Goal: Task Accomplishment & Management: Manage account settings

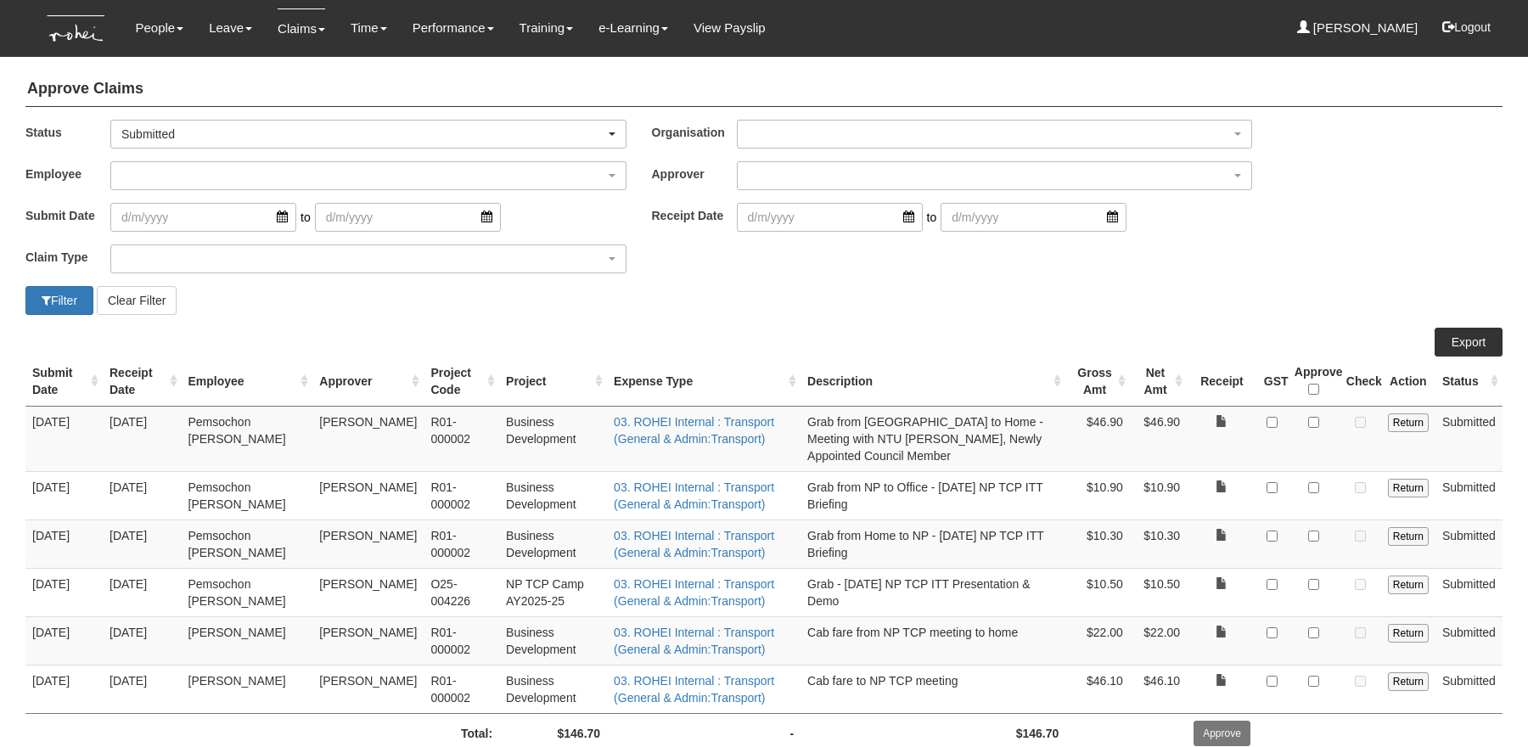
select select "50"
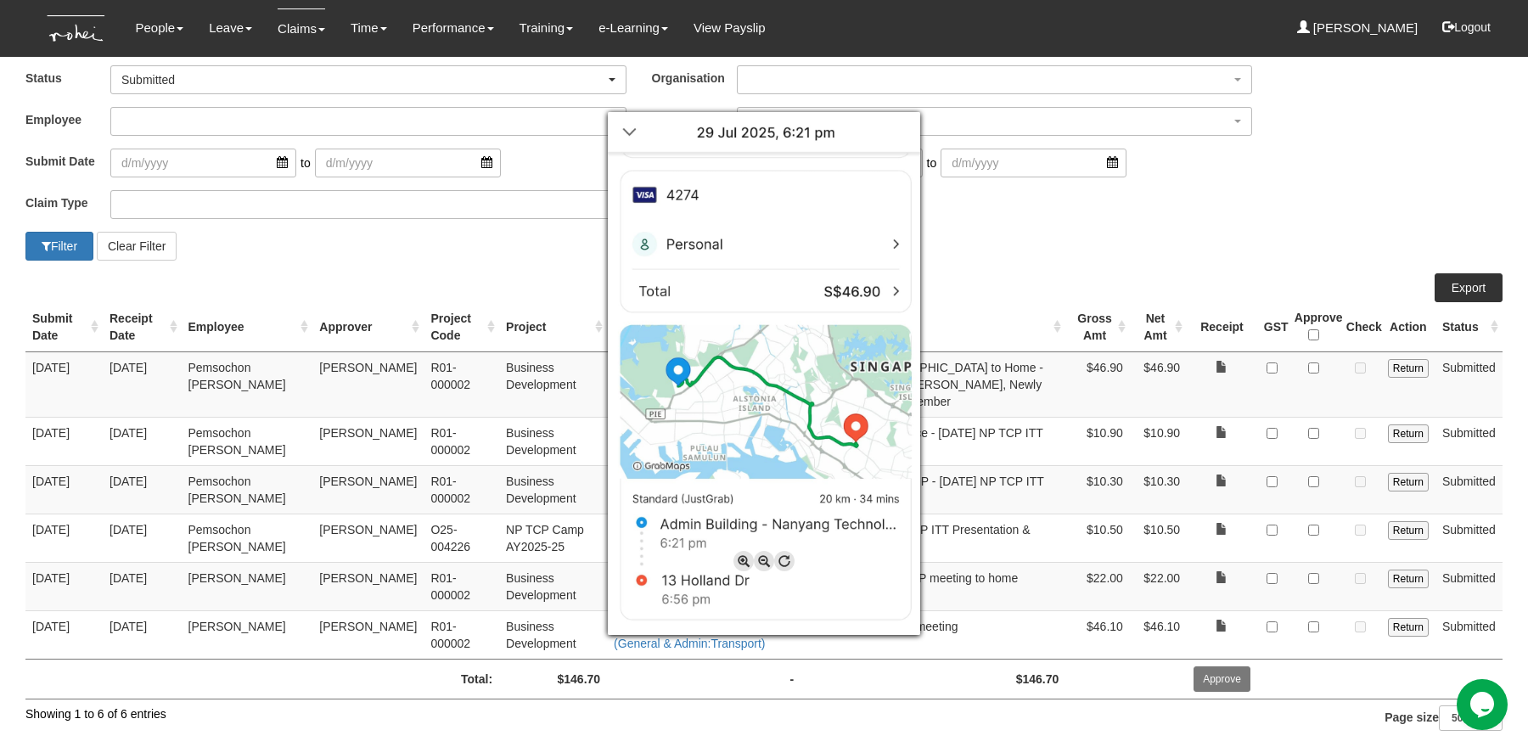
click at [1364, 362] on div at bounding box center [764, 373] width 1528 height 747
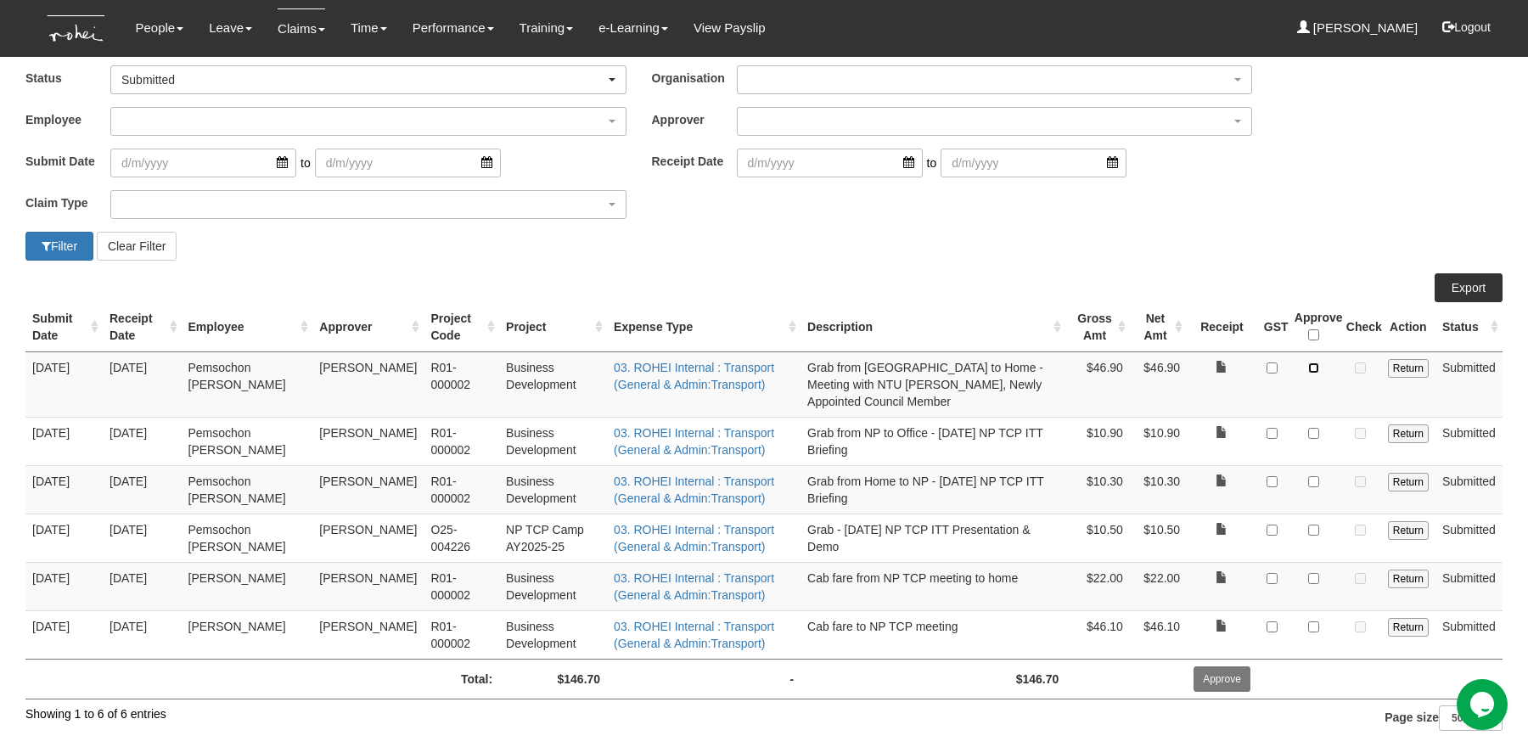
click at [1316, 365] on input "checkbox" at bounding box center [1313, 367] width 11 height 11
checkbox input "true"
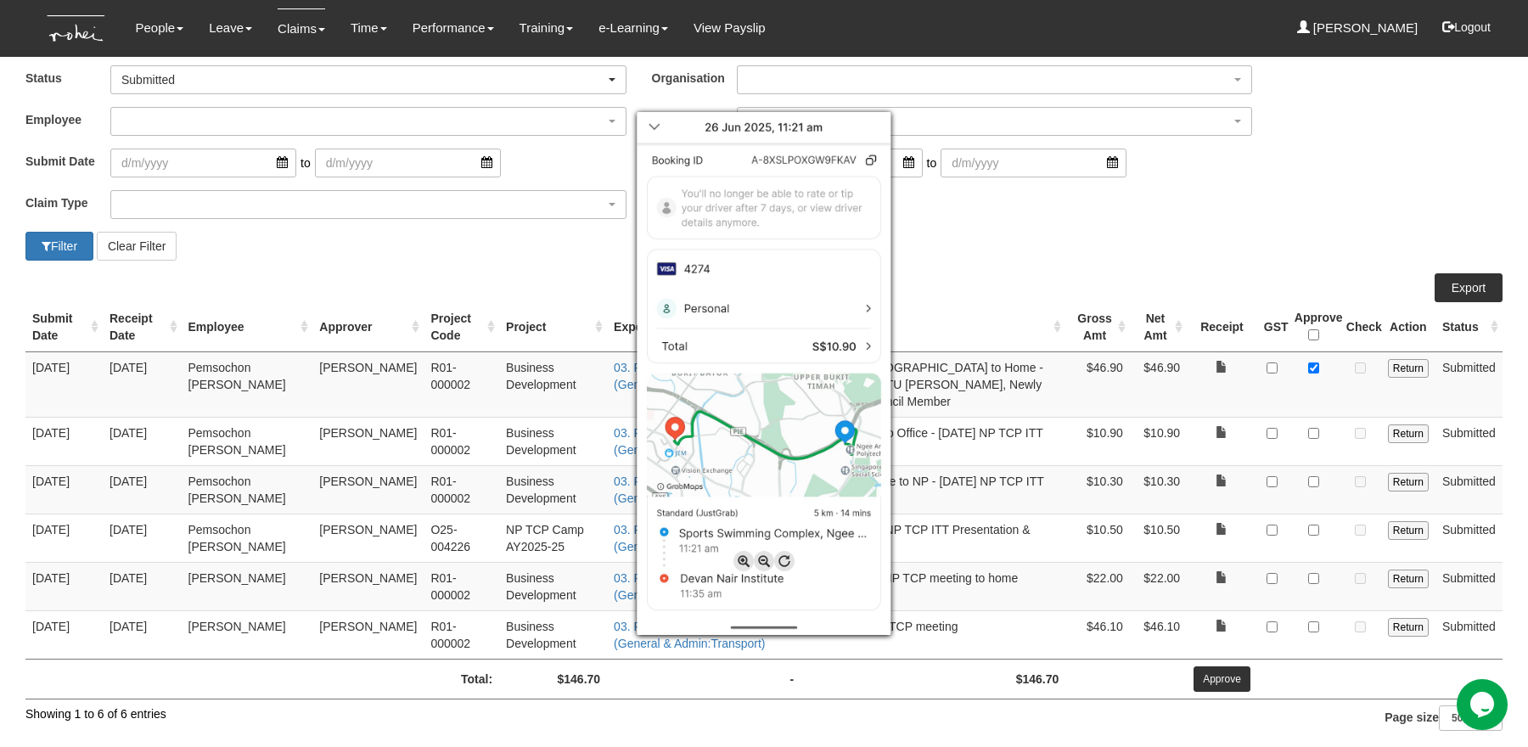
click at [1236, 176] on div at bounding box center [764, 373] width 1528 height 747
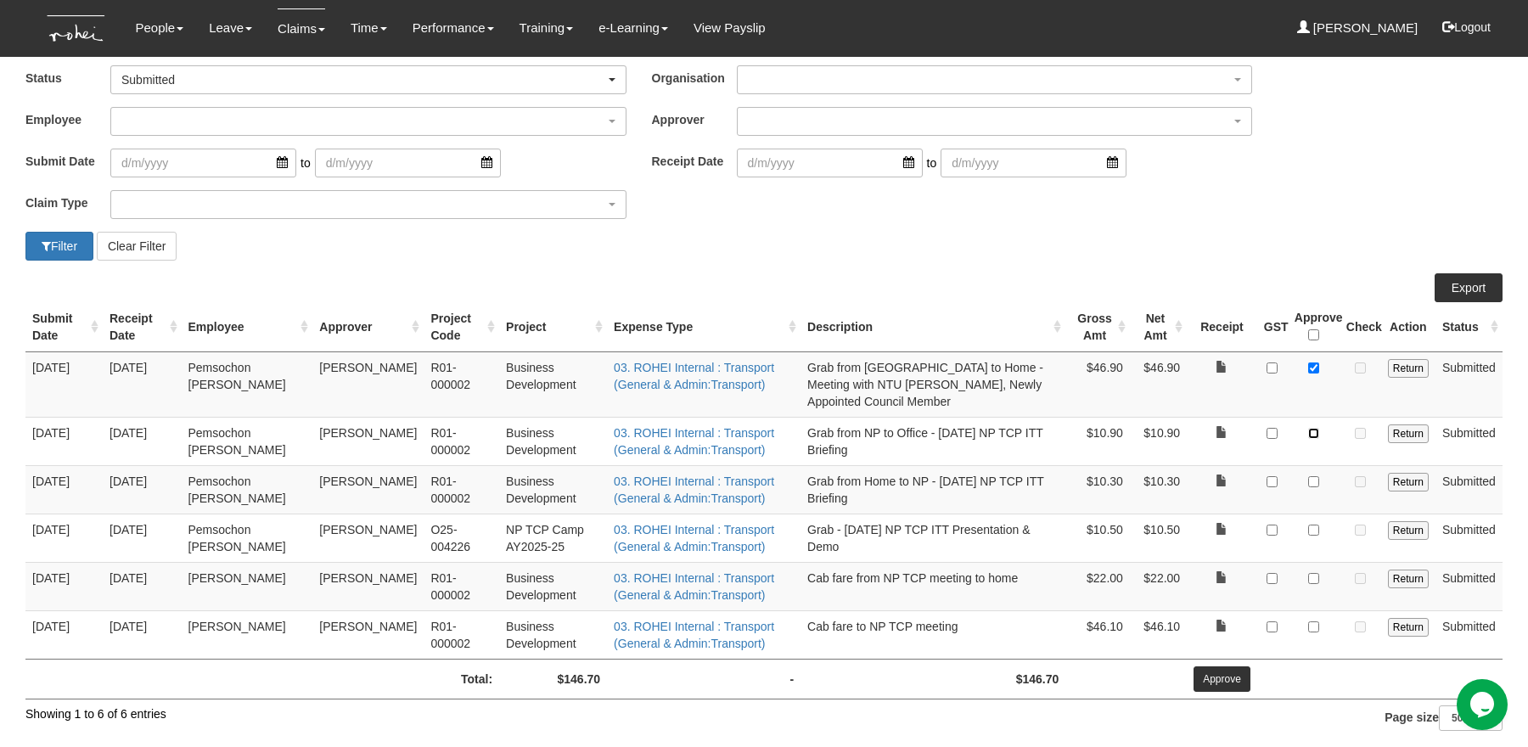
click at [1318, 429] on input "checkbox" at bounding box center [1313, 433] width 11 height 11
checkbox input "true"
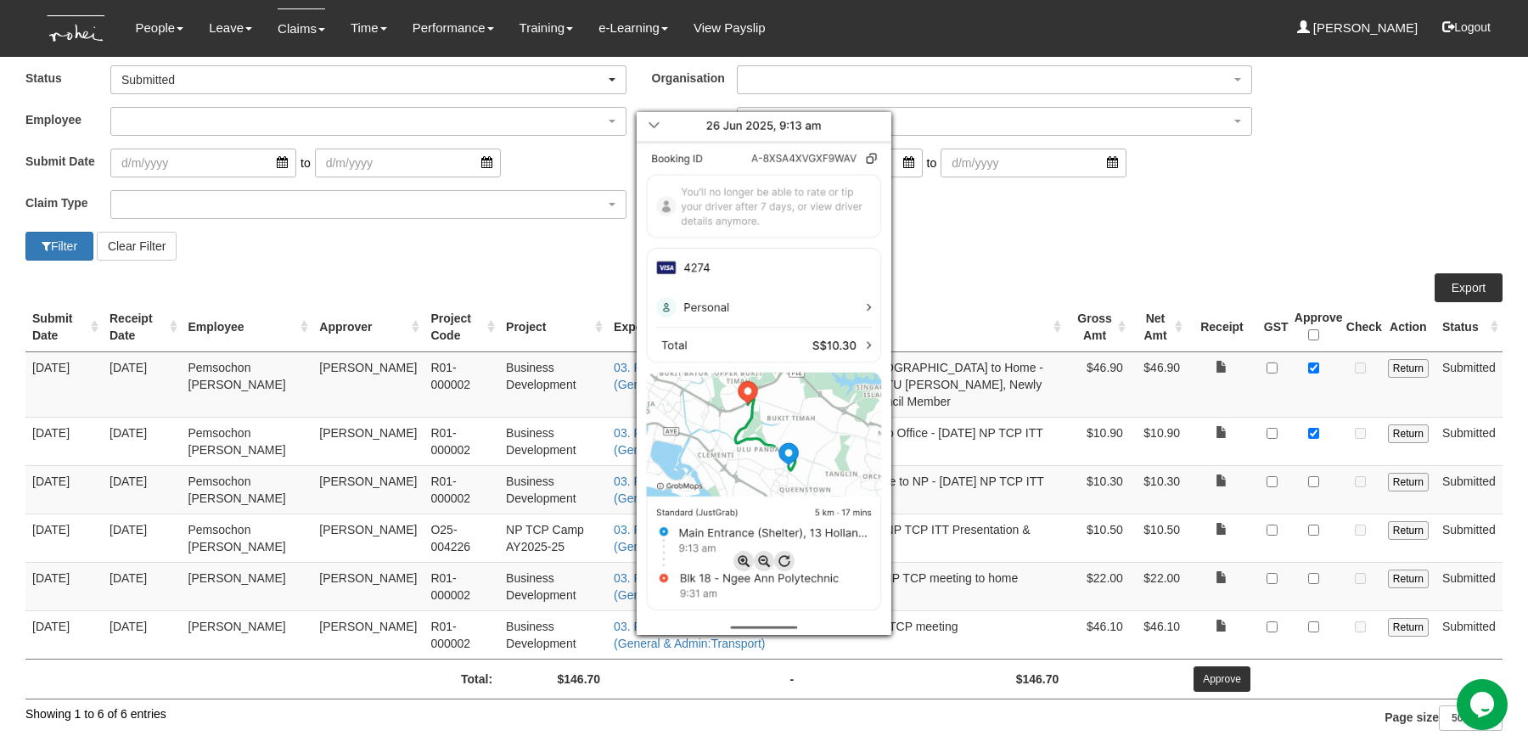
click at [1316, 476] on div at bounding box center [764, 373] width 1528 height 747
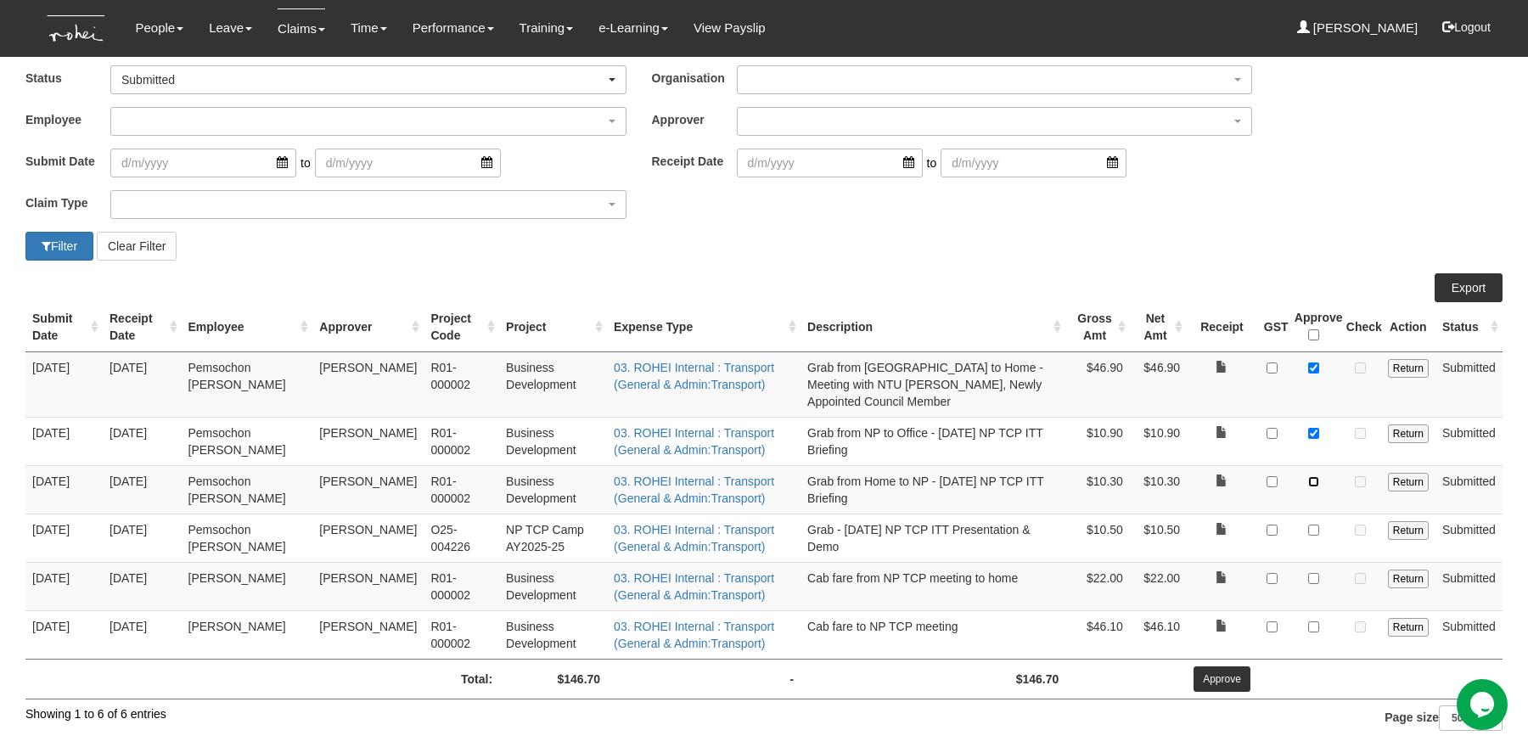
click at [1317, 476] on input "checkbox" at bounding box center [1313, 481] width 11 height 11
checkbox input "true"
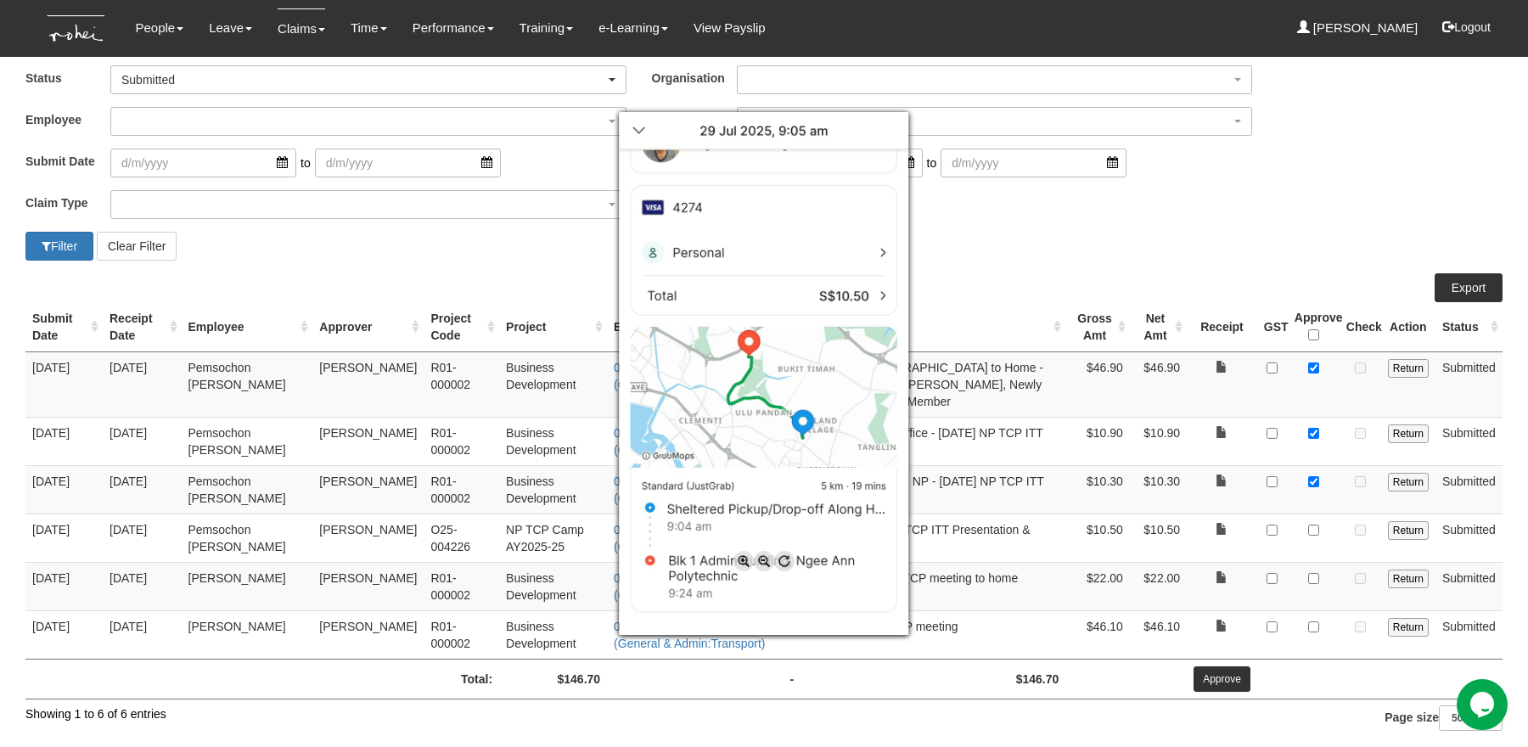
click at [1312, 522] on div at bounding box center [764, 373] width 1528 height 747
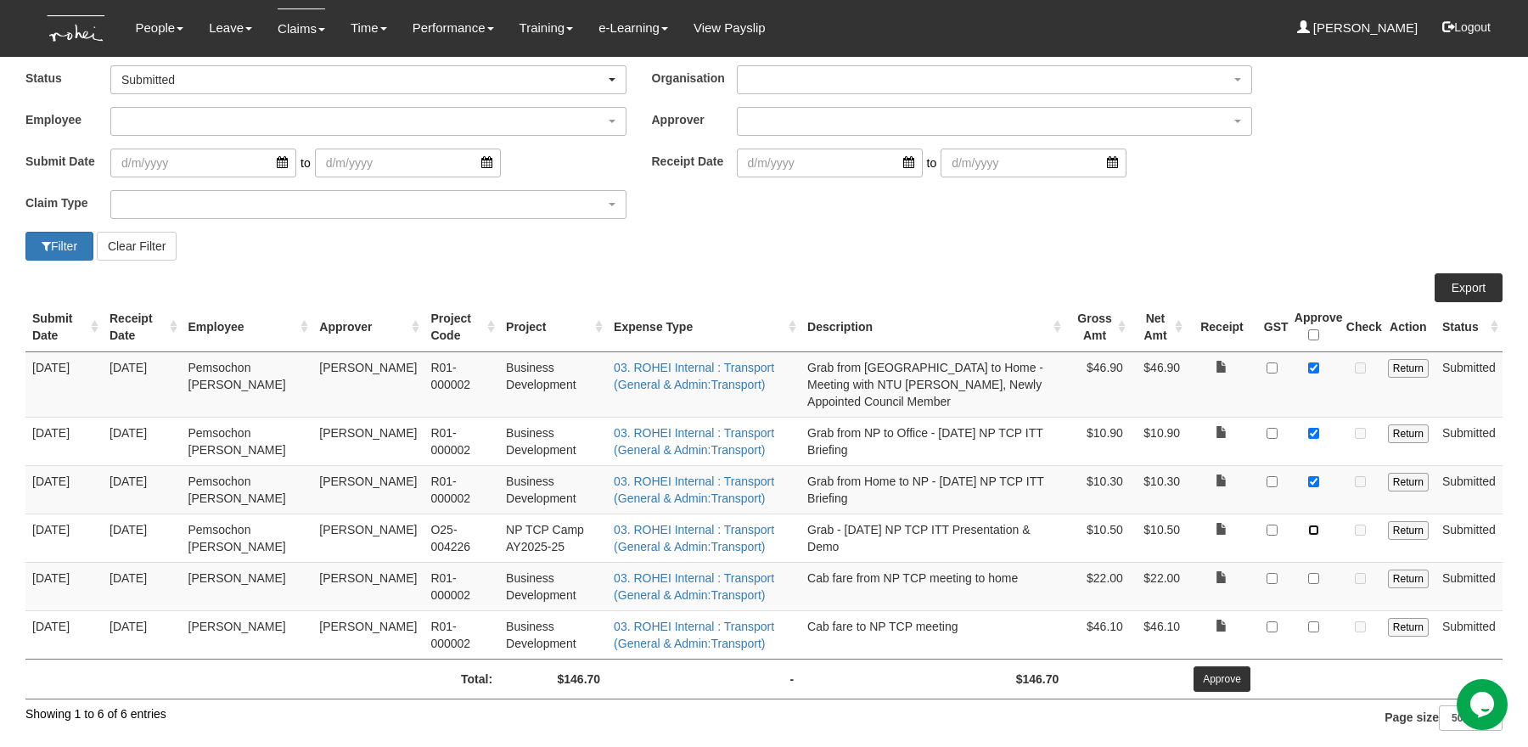
click at [1318, 525] on input "checkbox" at bounding box center [1313, 530] width 11 height 11
checkbox input "true"
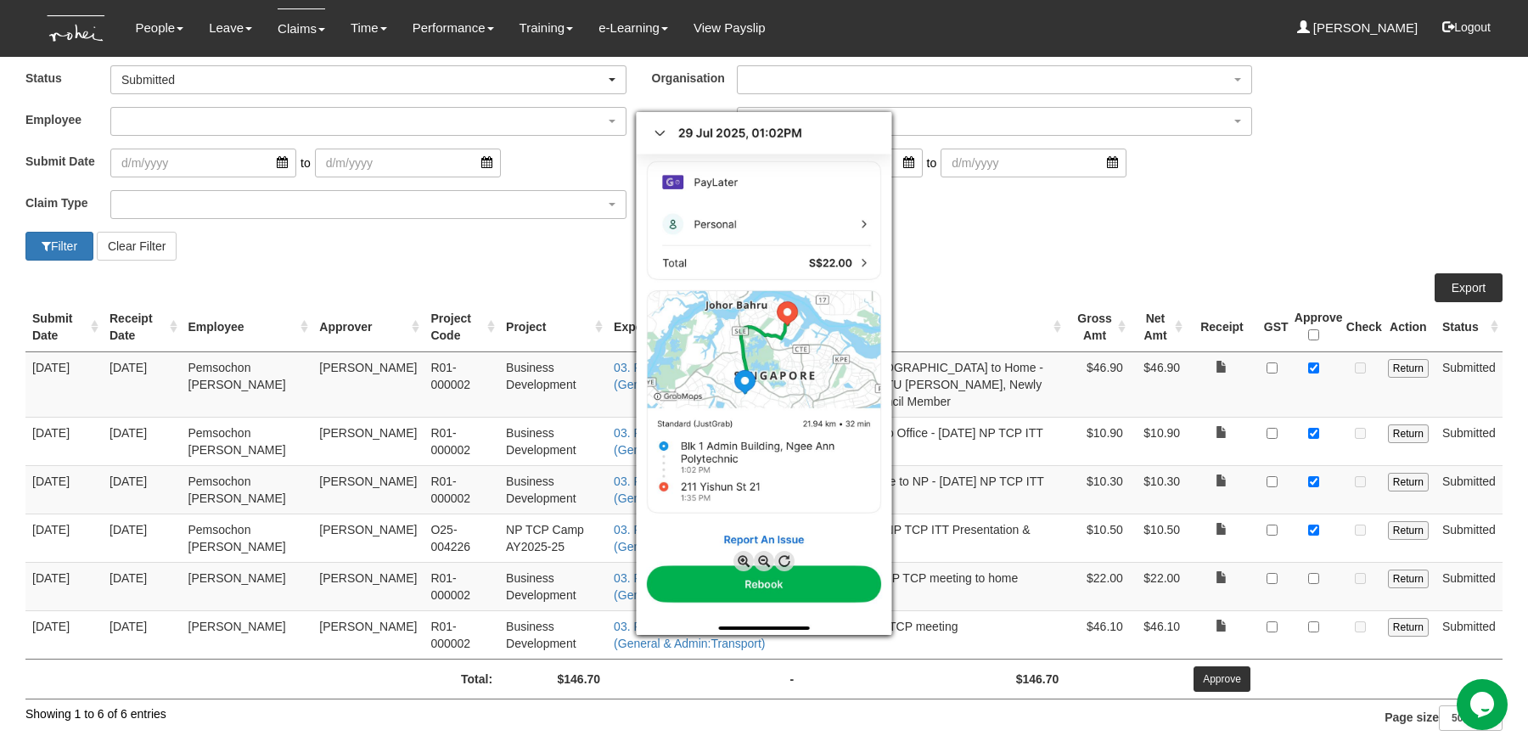
click at [1228, 216] on div at bounding box center [764, 373] width 1528 height 747
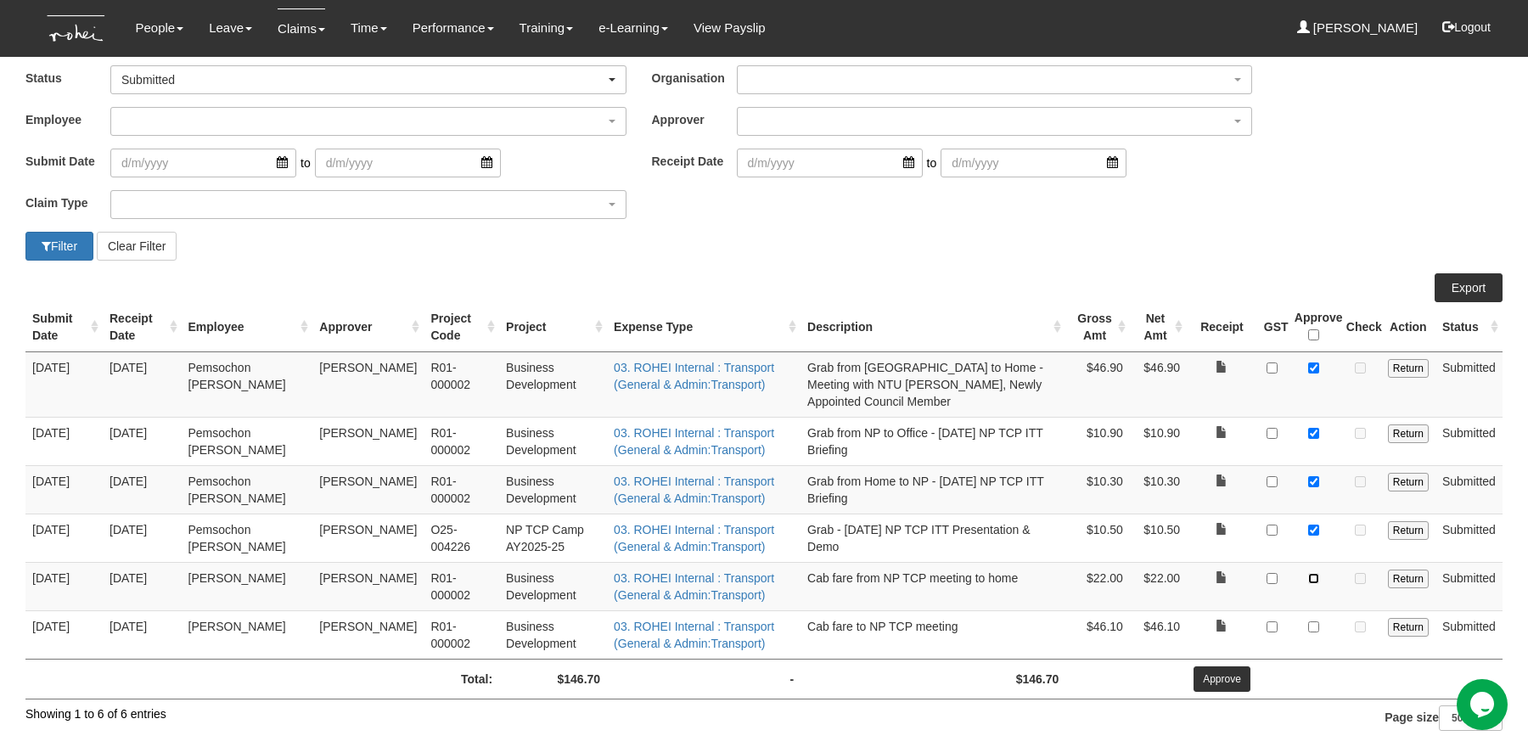
click at [1314, 577] on input "checkbox" at bounding box center [1313, 578] width 11 height 11
checkbox input "true"
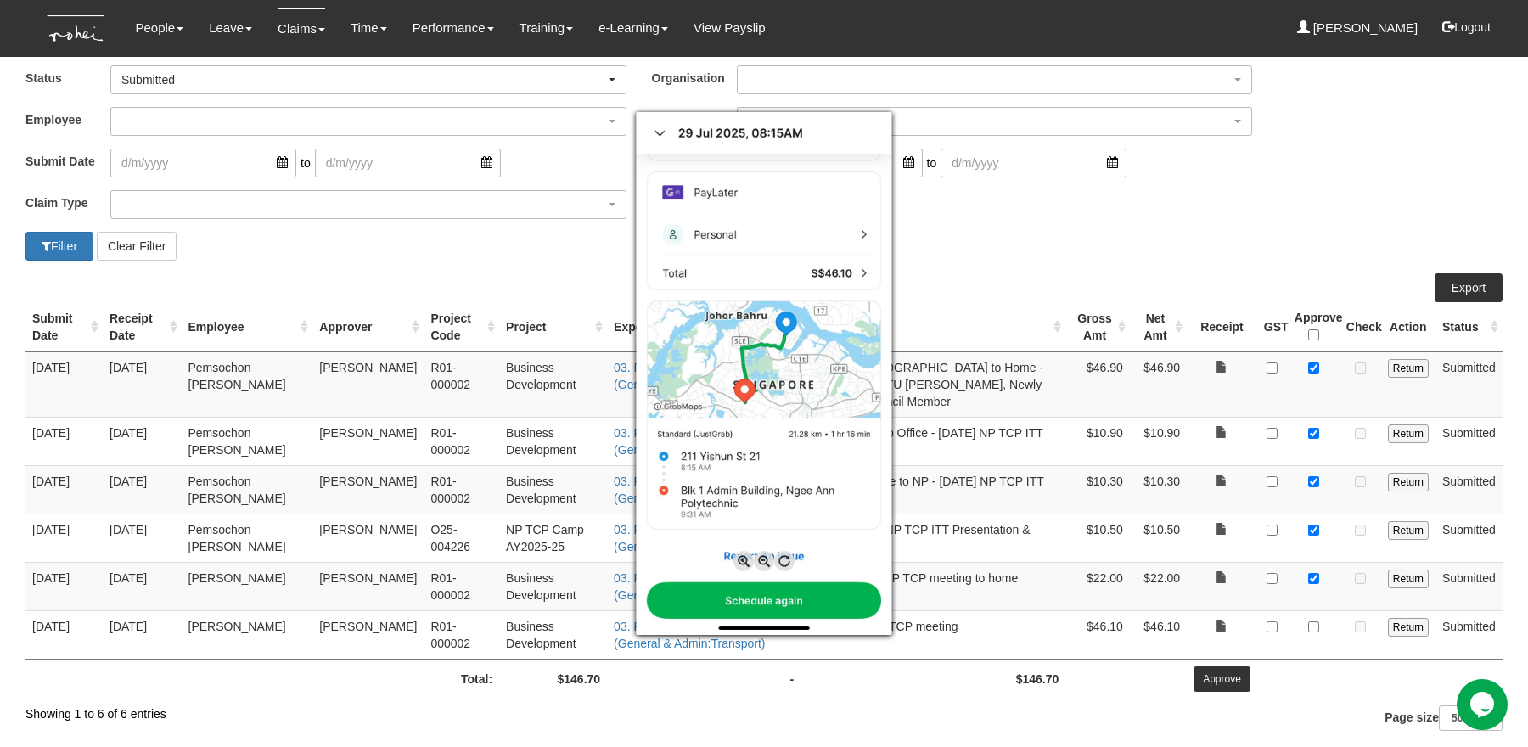
click at [1315, 623] on div at bounding box center [764, 373] width 1528 height 747
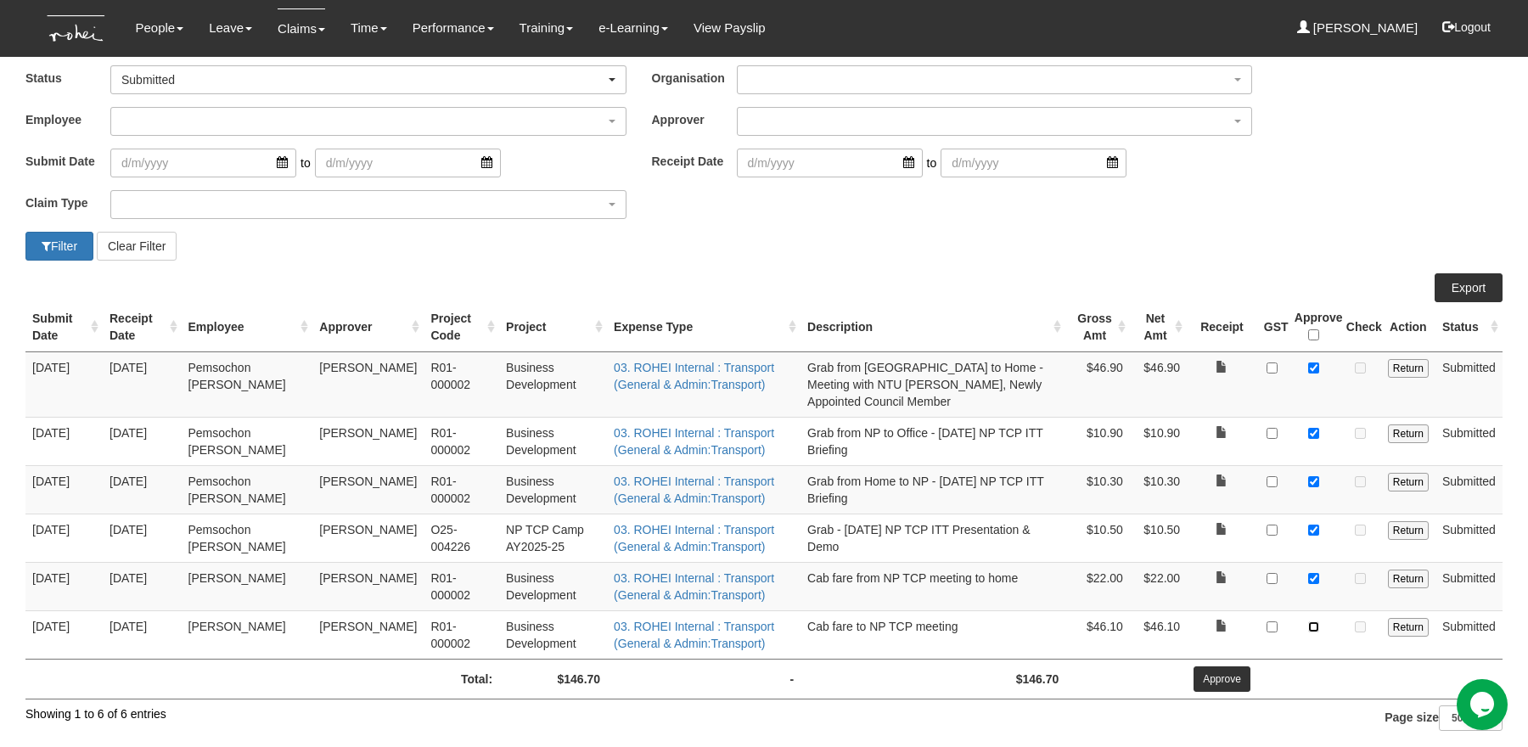
click at [1315, 623] on input "checkbox" at bounding box center [1313, 626] width 11 height 11
checkbox input "true"
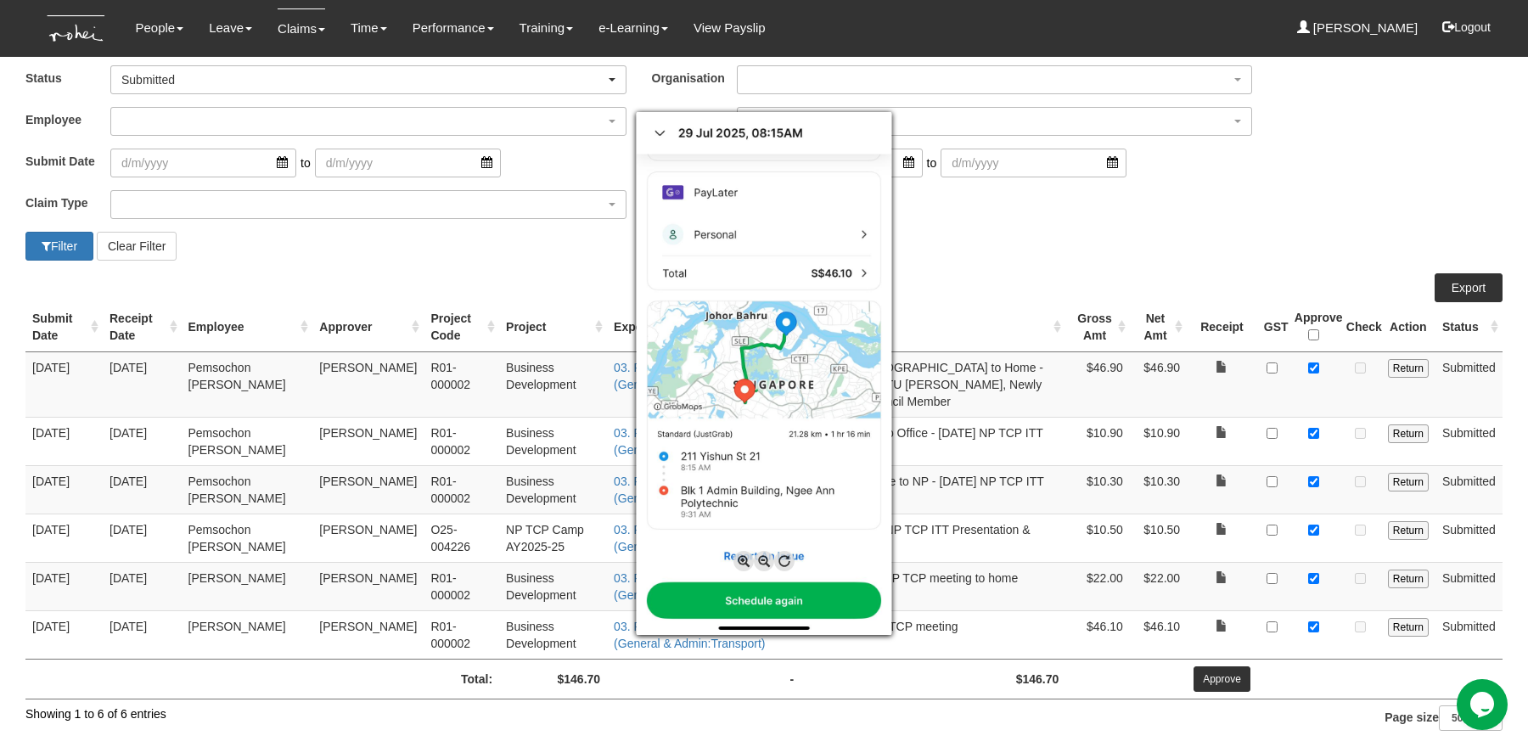
click at [1286, 157] on div at bounding box center [764, 373] width 1528 height 747
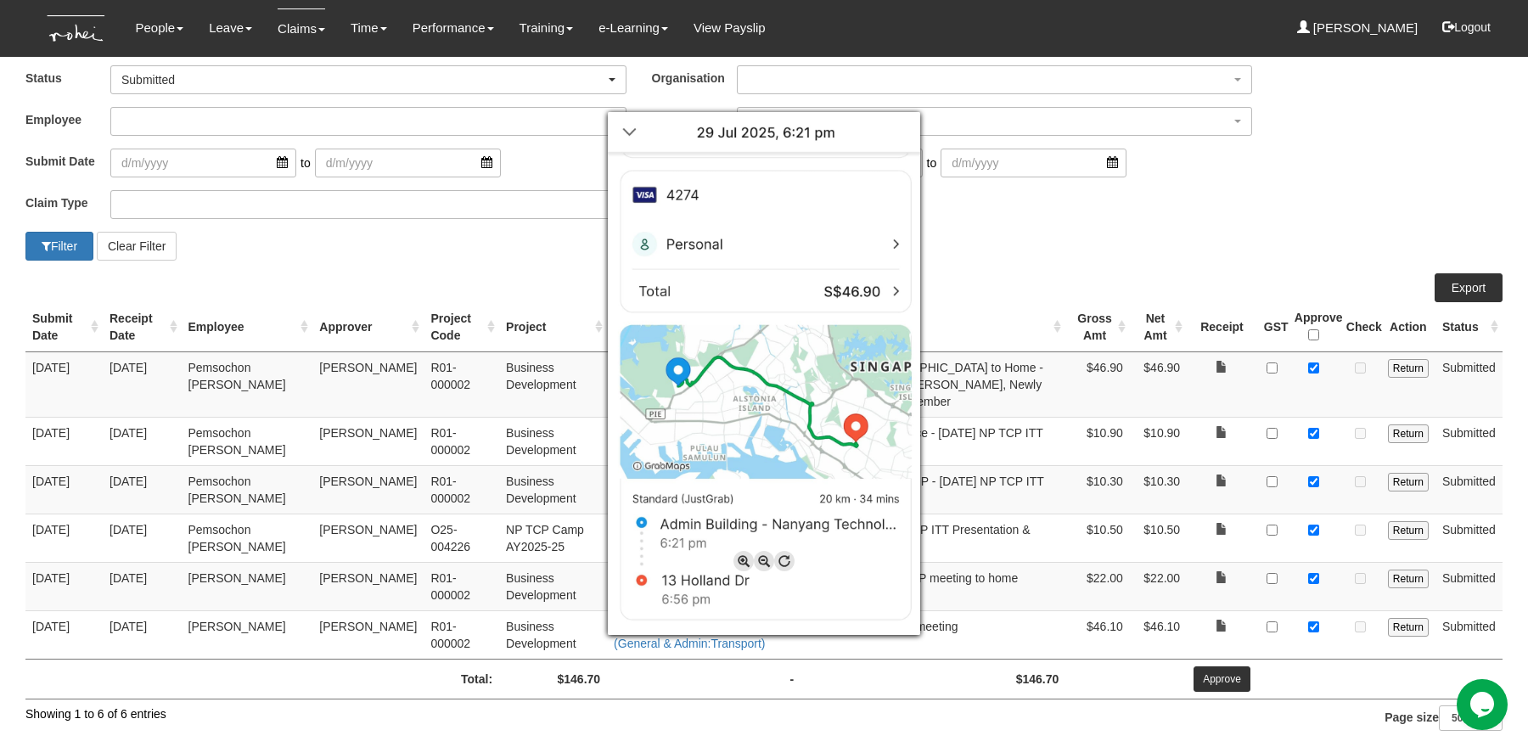
click at [1231, 668] on div at bounding box center [764, 373] width 1528 height 747
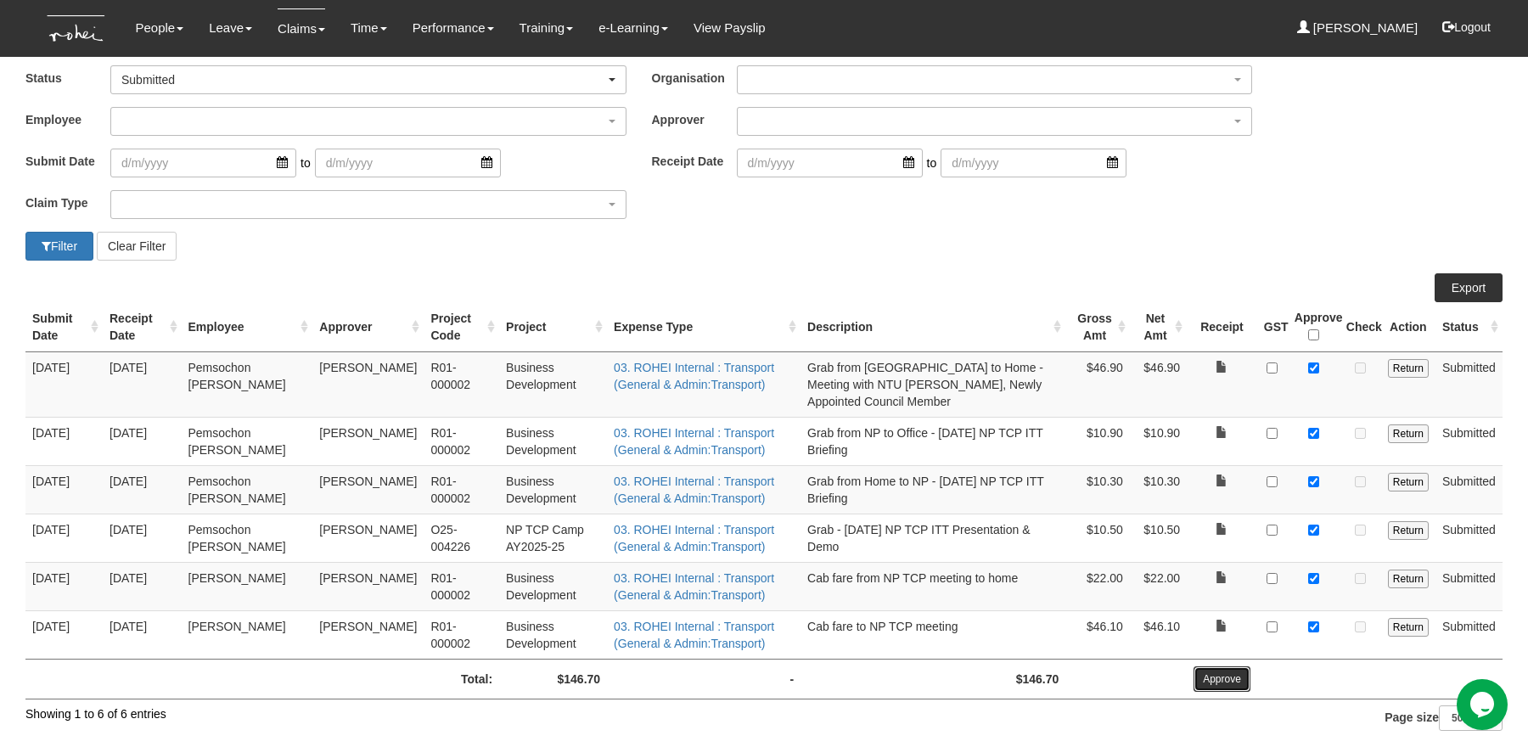
click at [1231, 668] on input "Approve" at bounding box center [1222, 678] width 57 height 25
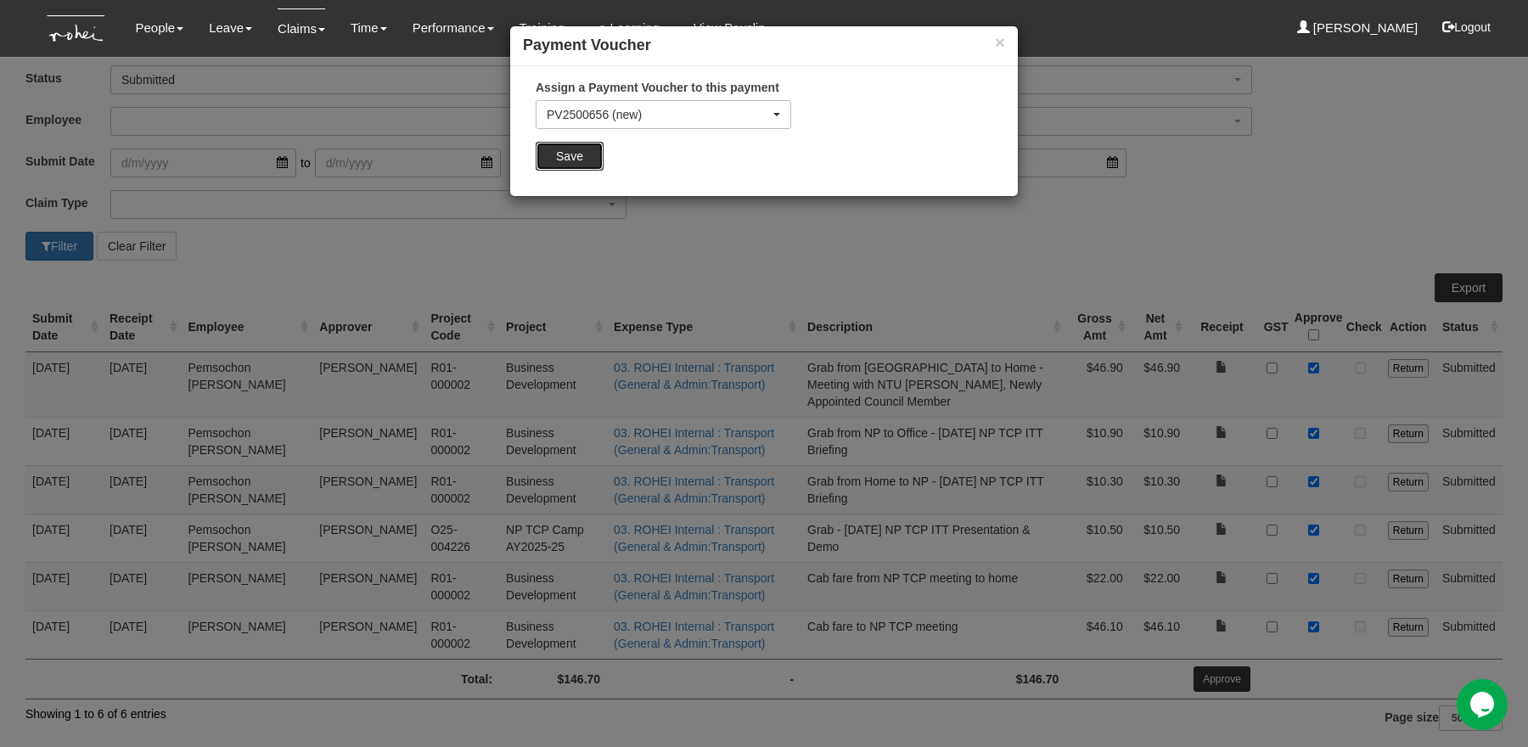
click at [573, 145] on input "Save" at bounding box center [570, 156] width 68 height 29
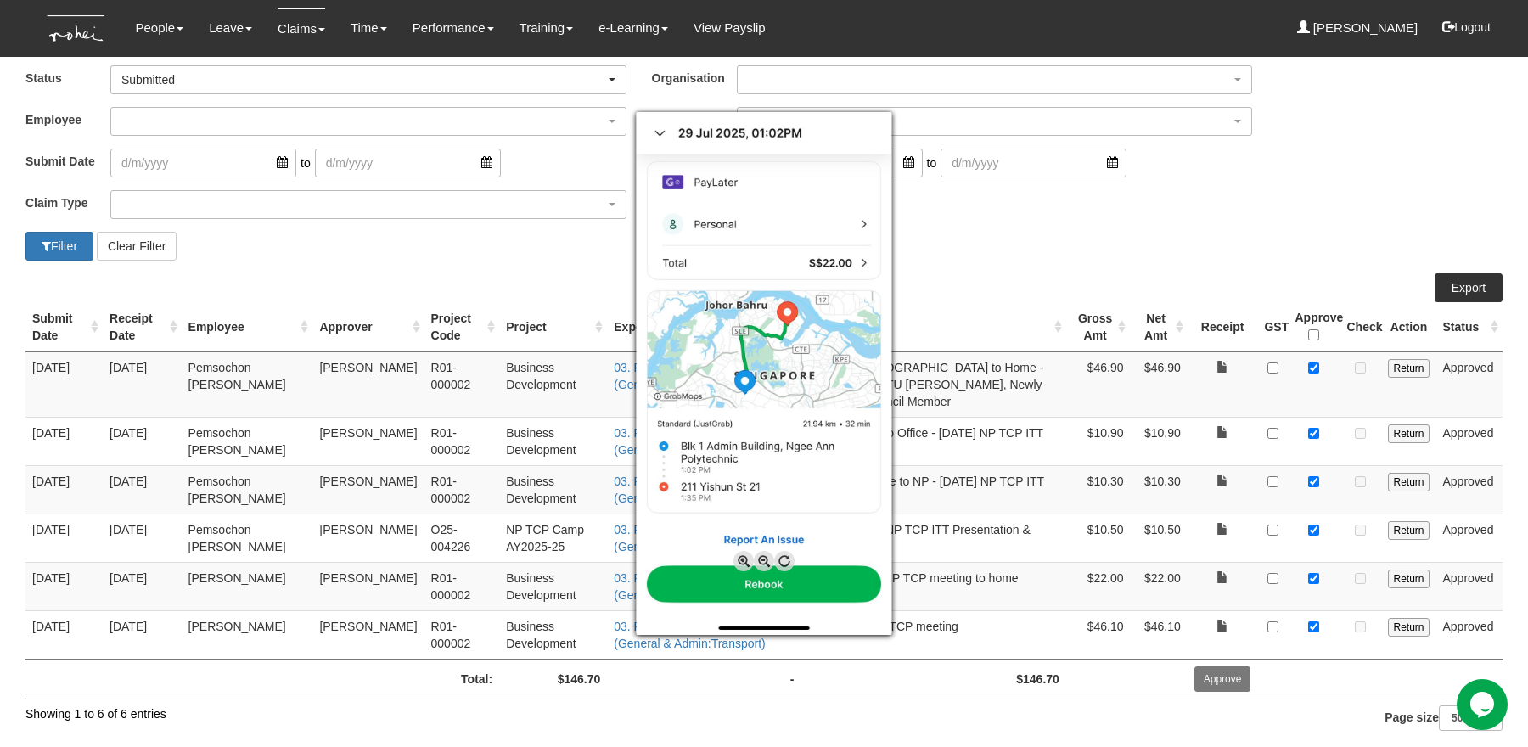
click at [1367, 155] on div at bounding box center [764, 373] width 1528 height 747
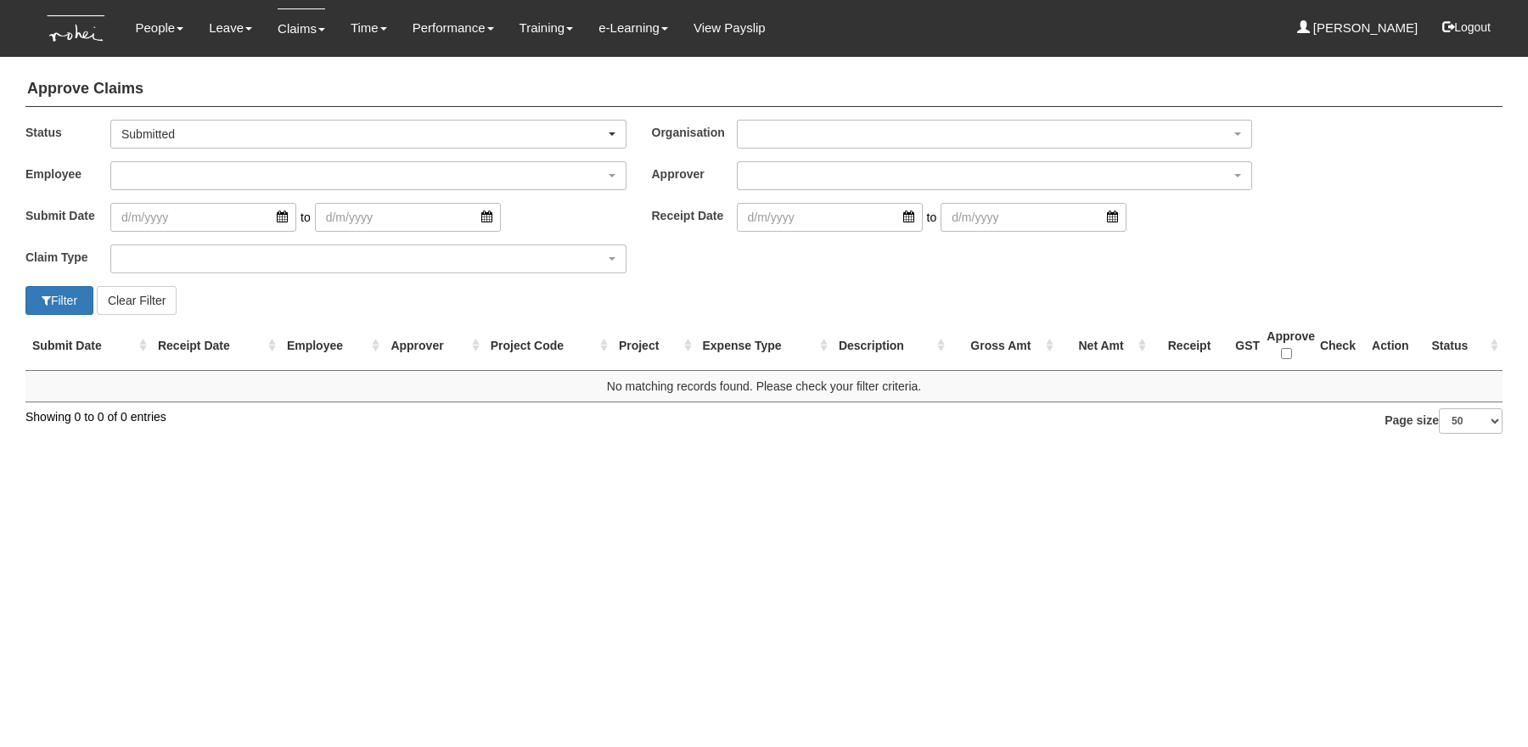
select select "50"
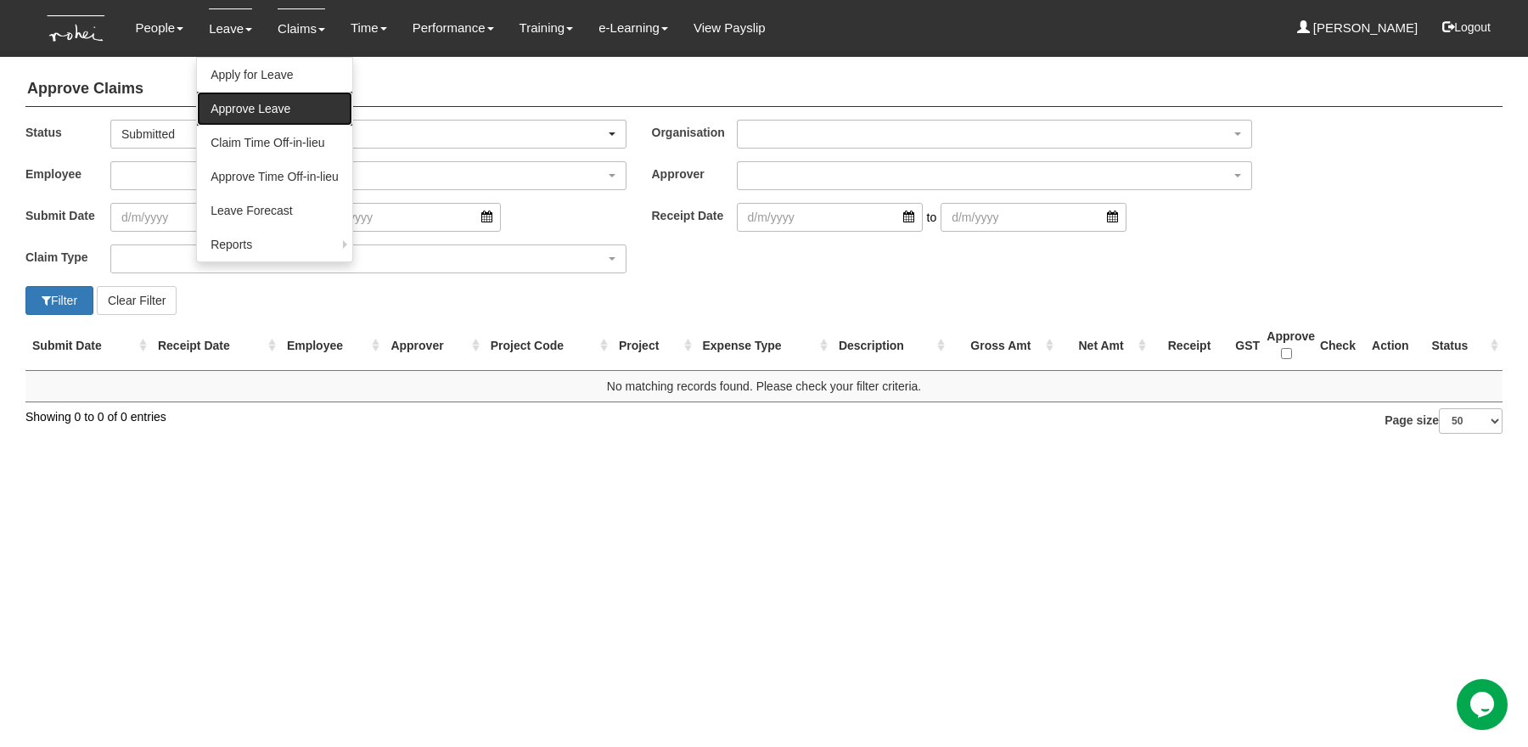
click at [219, 100] on link "Approve Leave" at bounding box center [274, 109] width 155 height 34
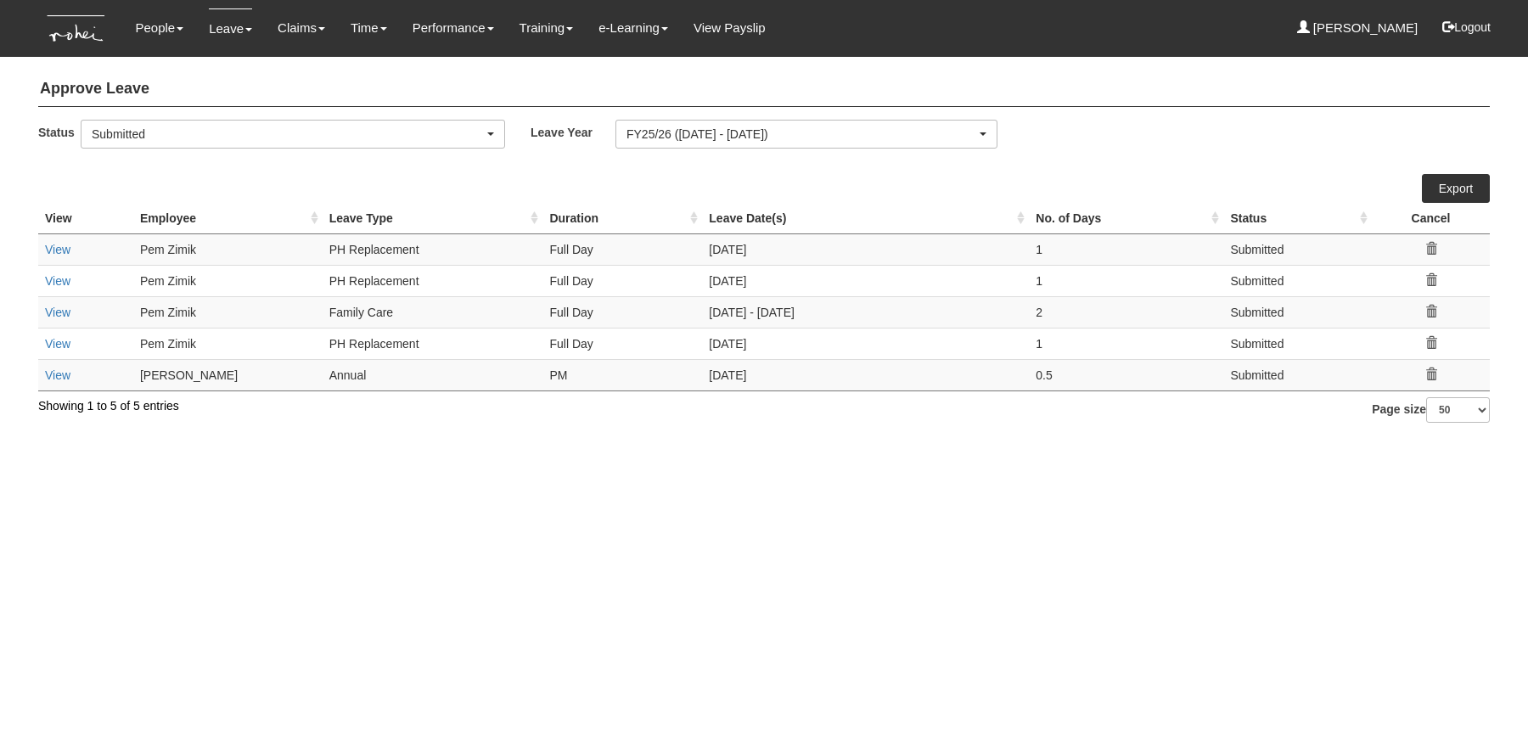
select select "50"
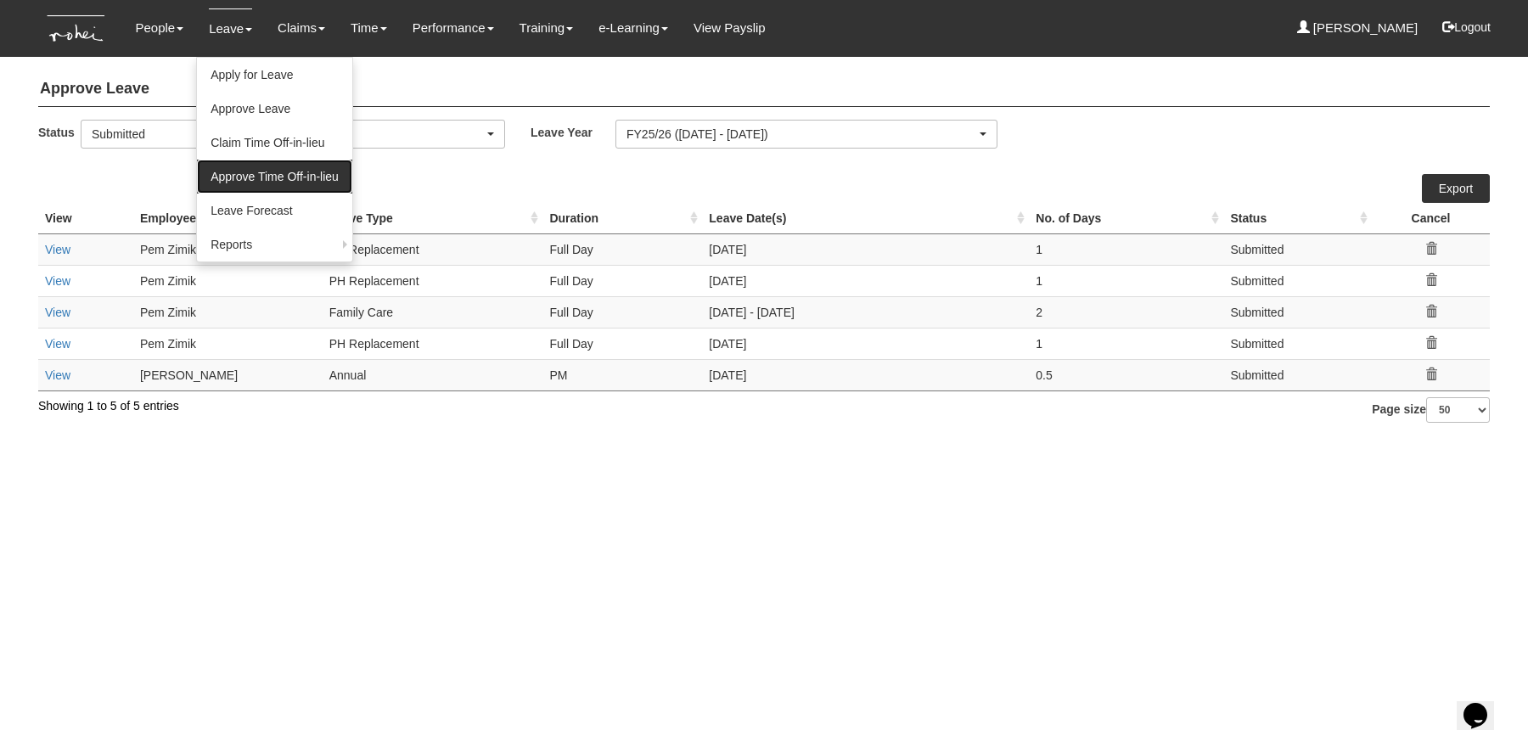
click at [233, 178] on link "Approve Time Off-in-lieu" at bounding box center [274, 177] width 155 height 34
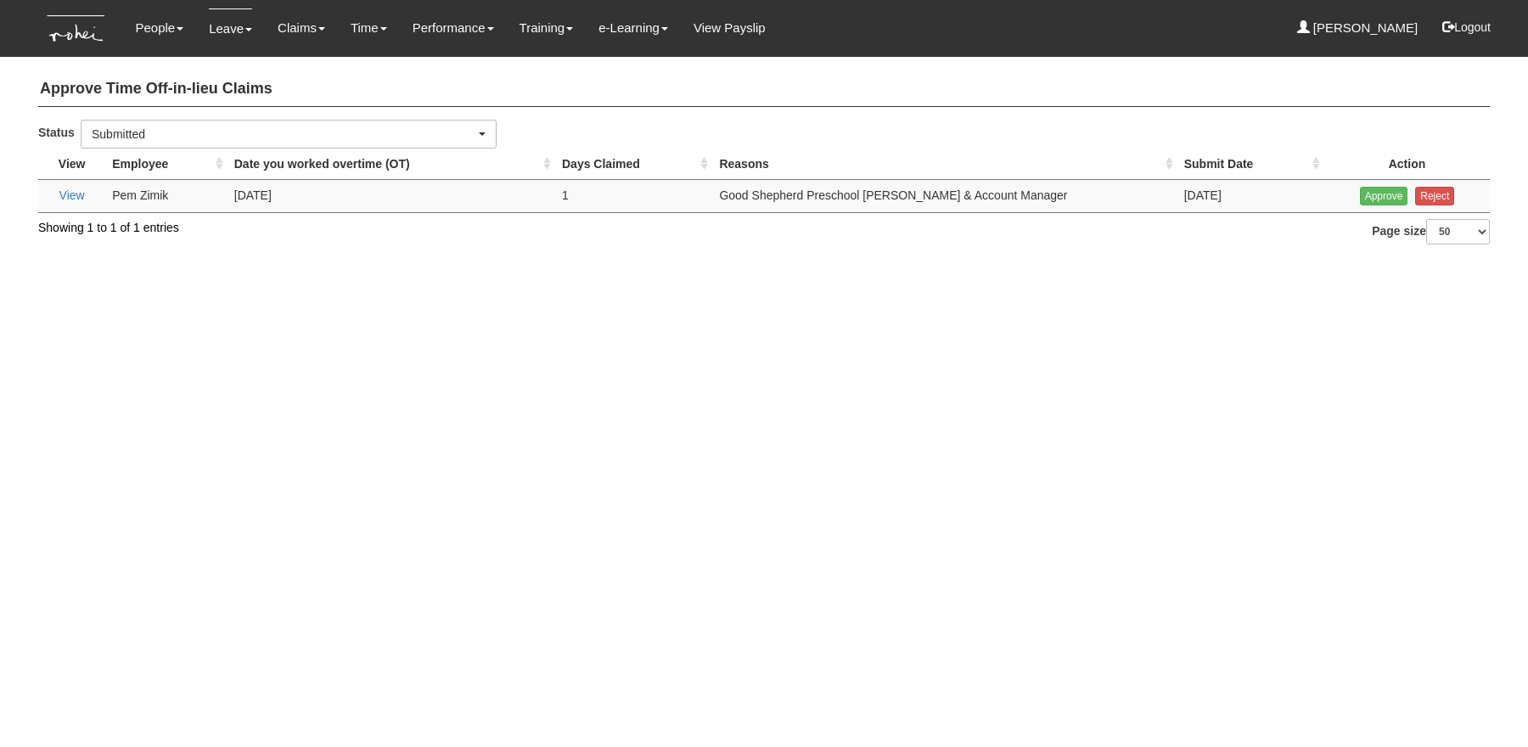
select select "50"
click at [1397, 195] on input "Approve" at bounding box center [1384, 196] width 48 height 19
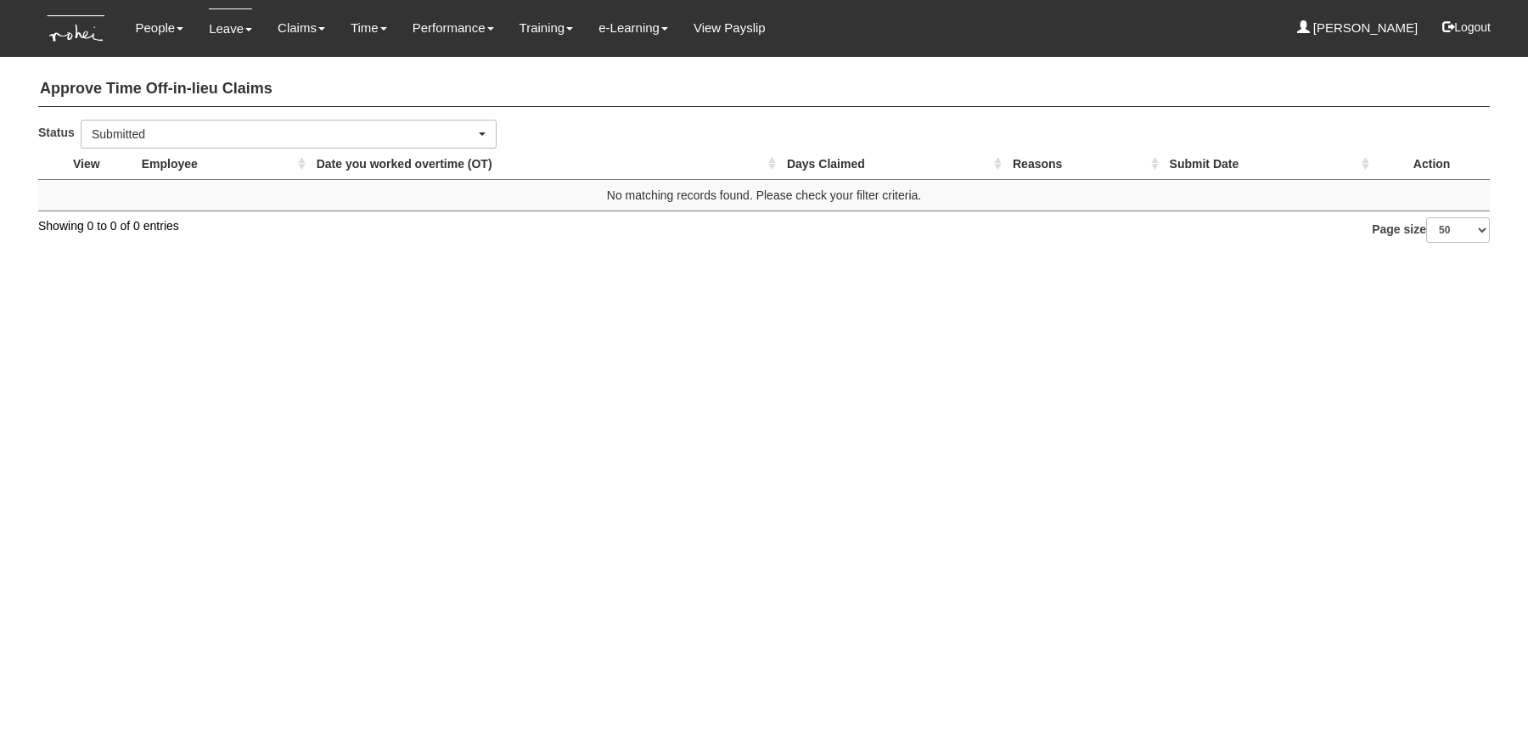
select select "50"
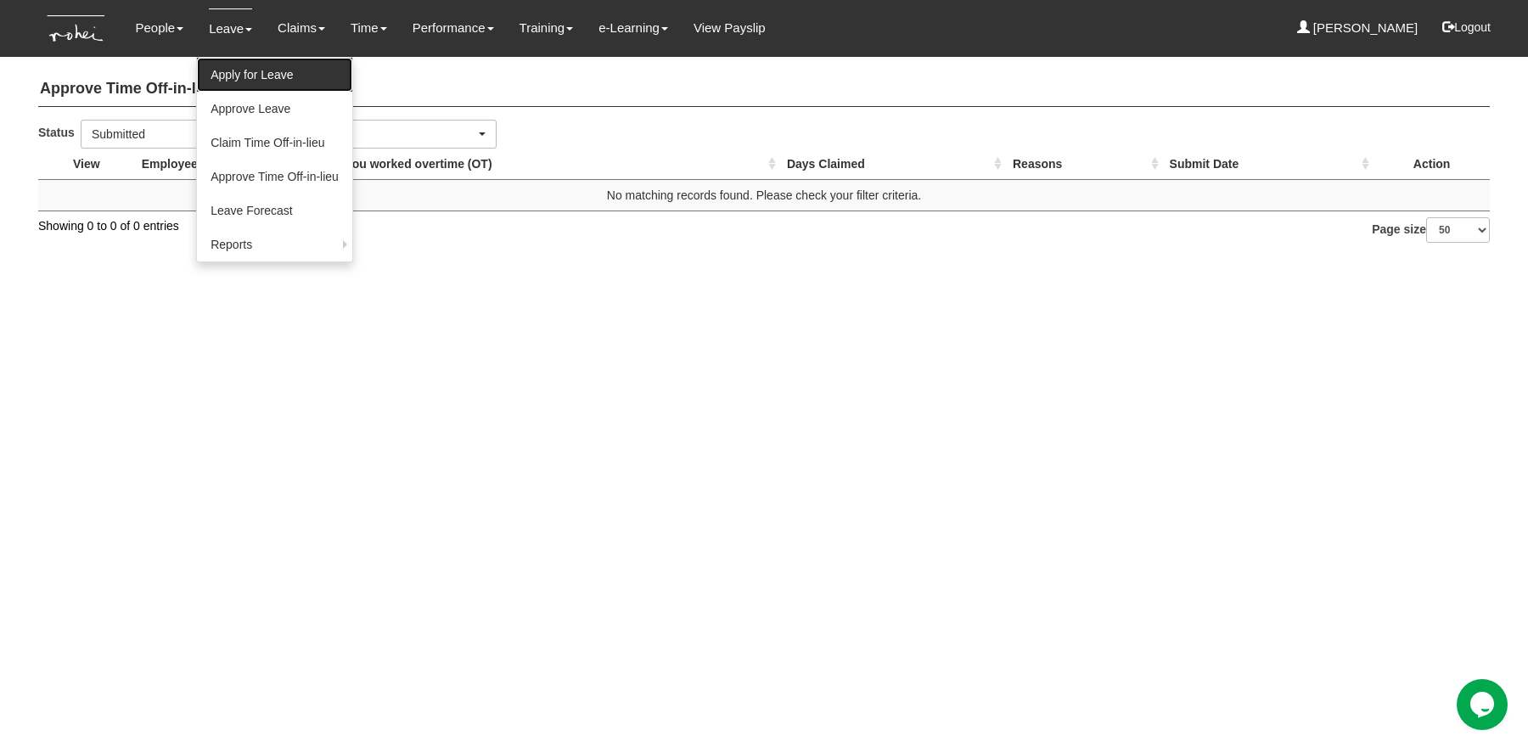
click at [228, 69] on link "Apply for Leave" at bounding box center [274, 75] width 155 height 34
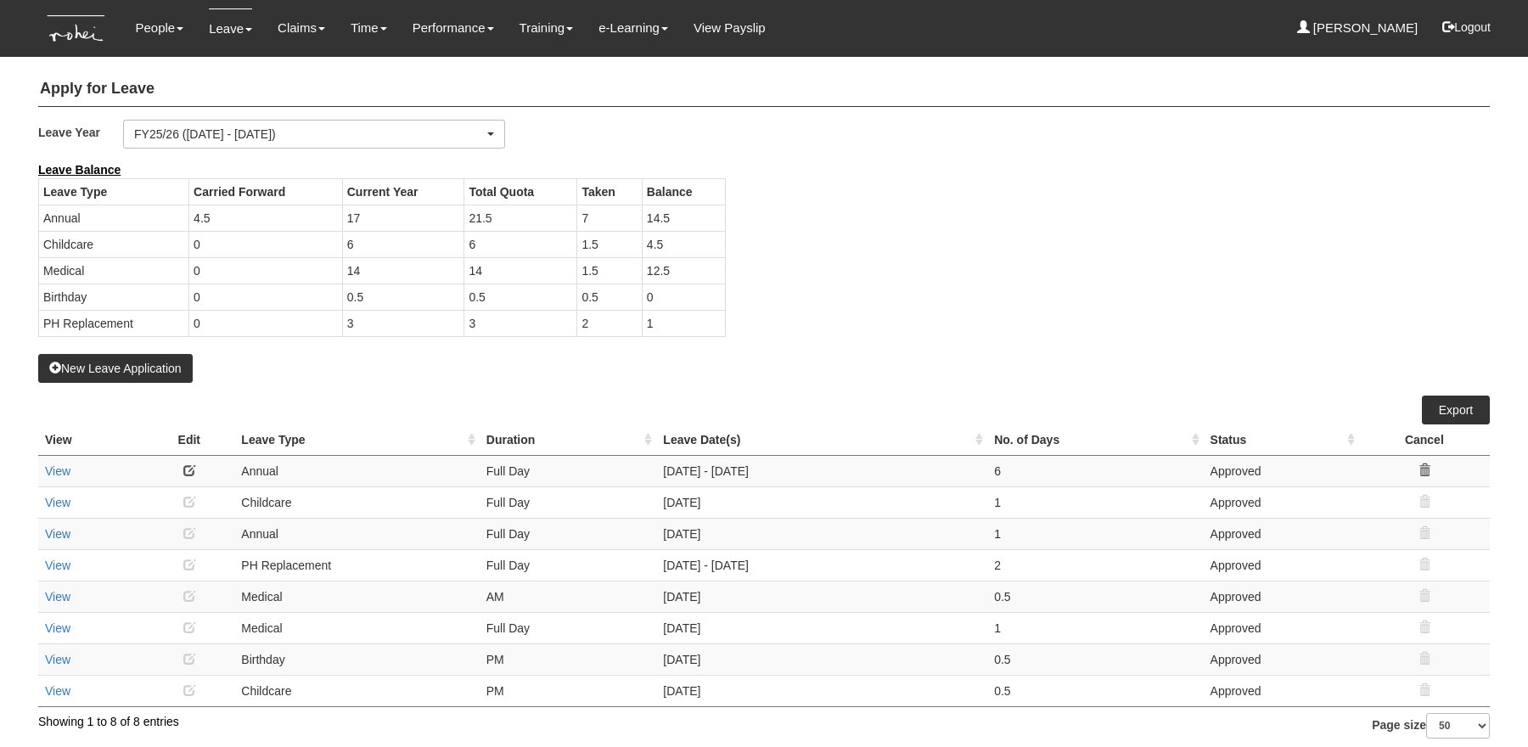
select select "50"
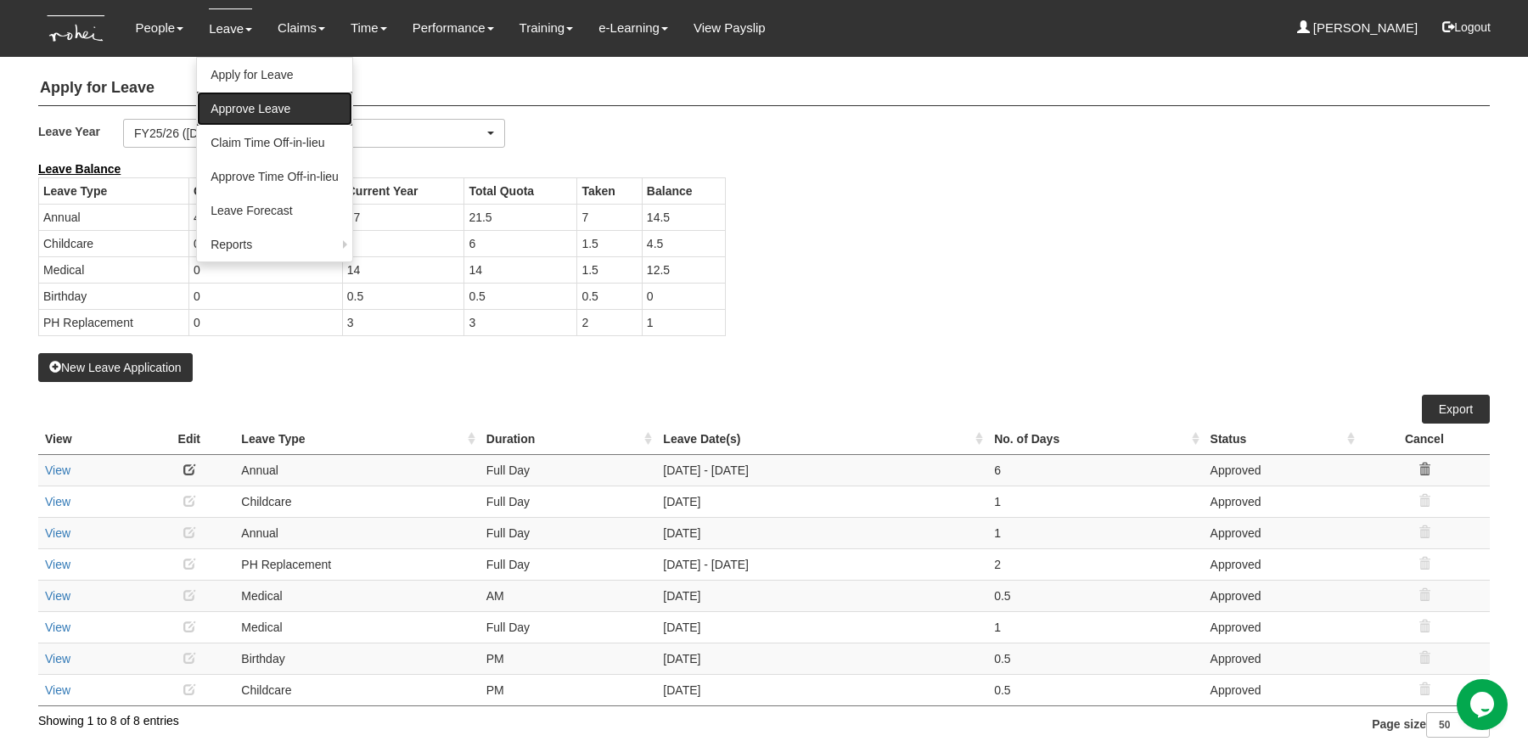
click at [255, 114] on link "Approve Leave" at bounding box center [274, 109] width 155 height 34
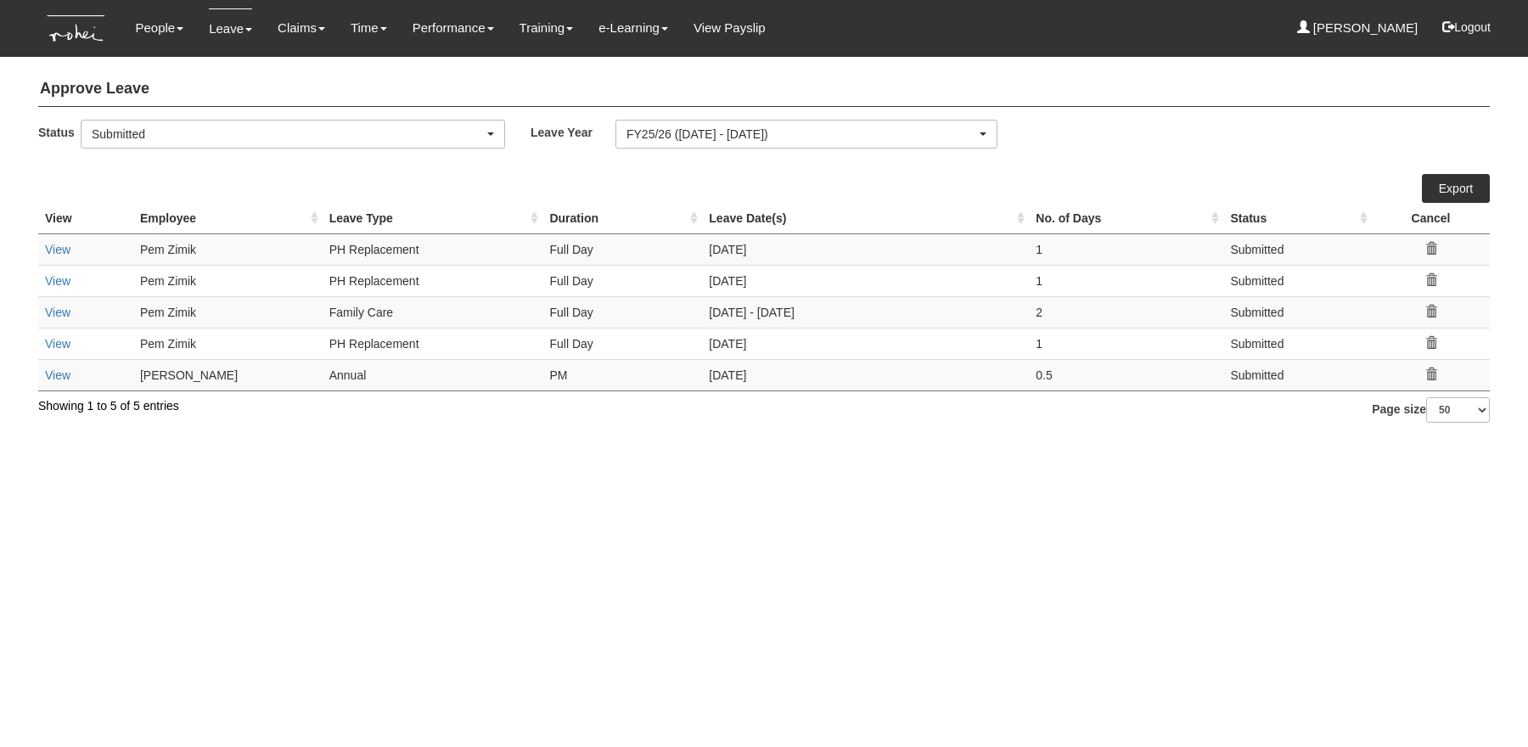
select select "50"
click at [160, 440] on html "Toggle navigation People Personal Information Staff Directory Leave Apply for L…" at bounding box center [764, 220] width 1528 height 440
click at [57, 253] on link "View" at bounding box center [57, 250] width 25 height 14
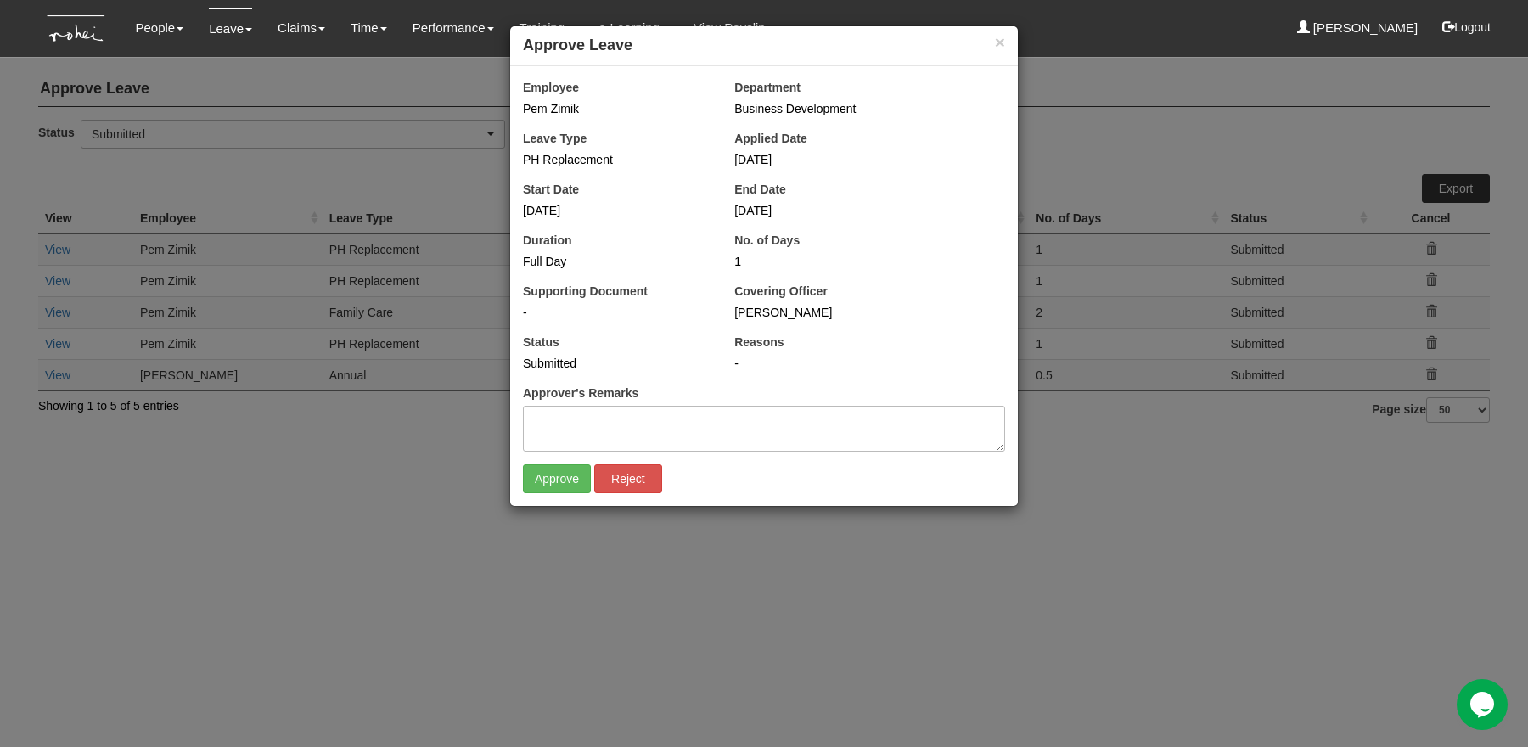
click at [634, 577] on div "× Approve Leave Employee Pem Zimik Department Business Development Leave Type P…" at bounding box center [764, 373] width 1528 height 747
click at [998, 40] on button "×" at bounding box center [1000, 42] width 10 height 18
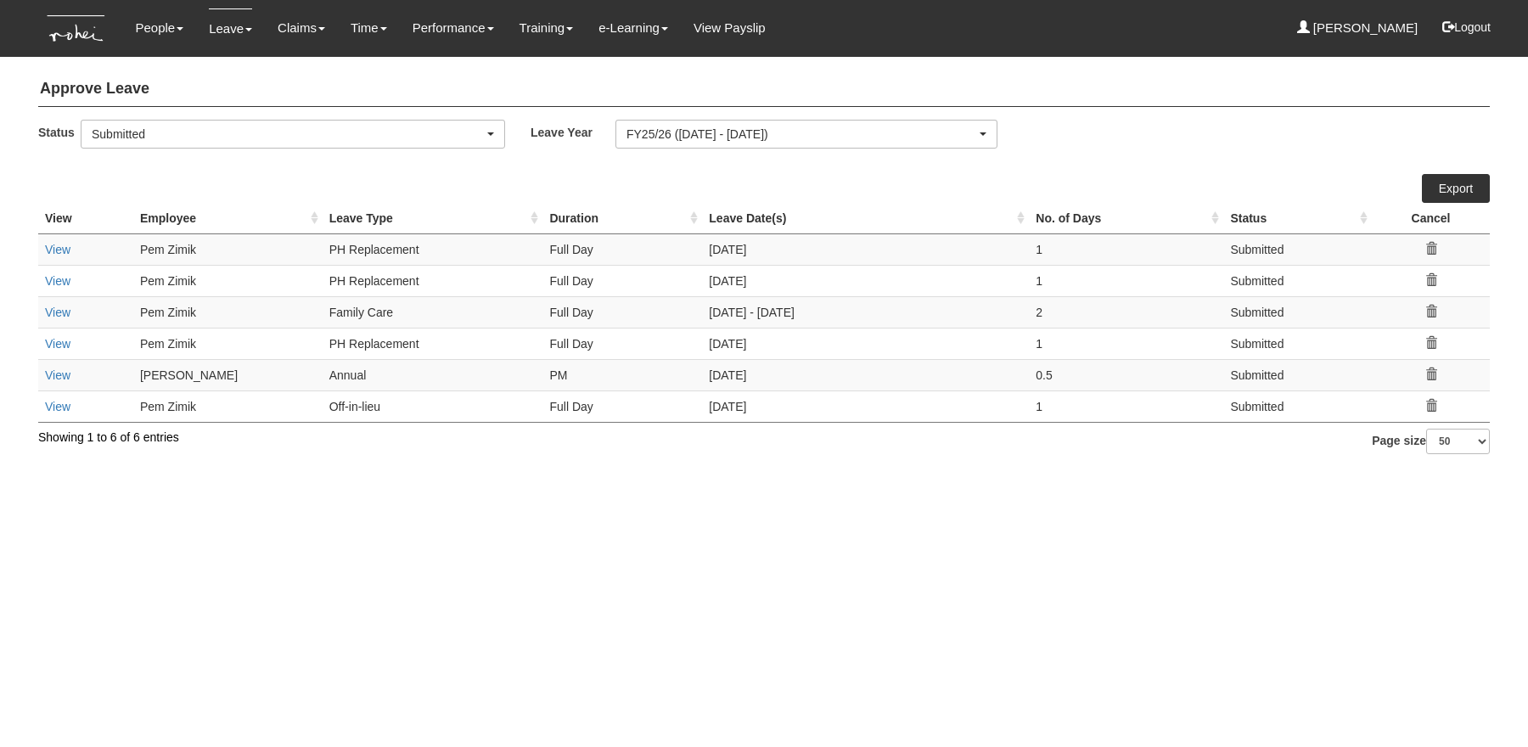
select select "50"
click at [53, 404] on link "View" at bounding box center [57, 407] width 25 height 14
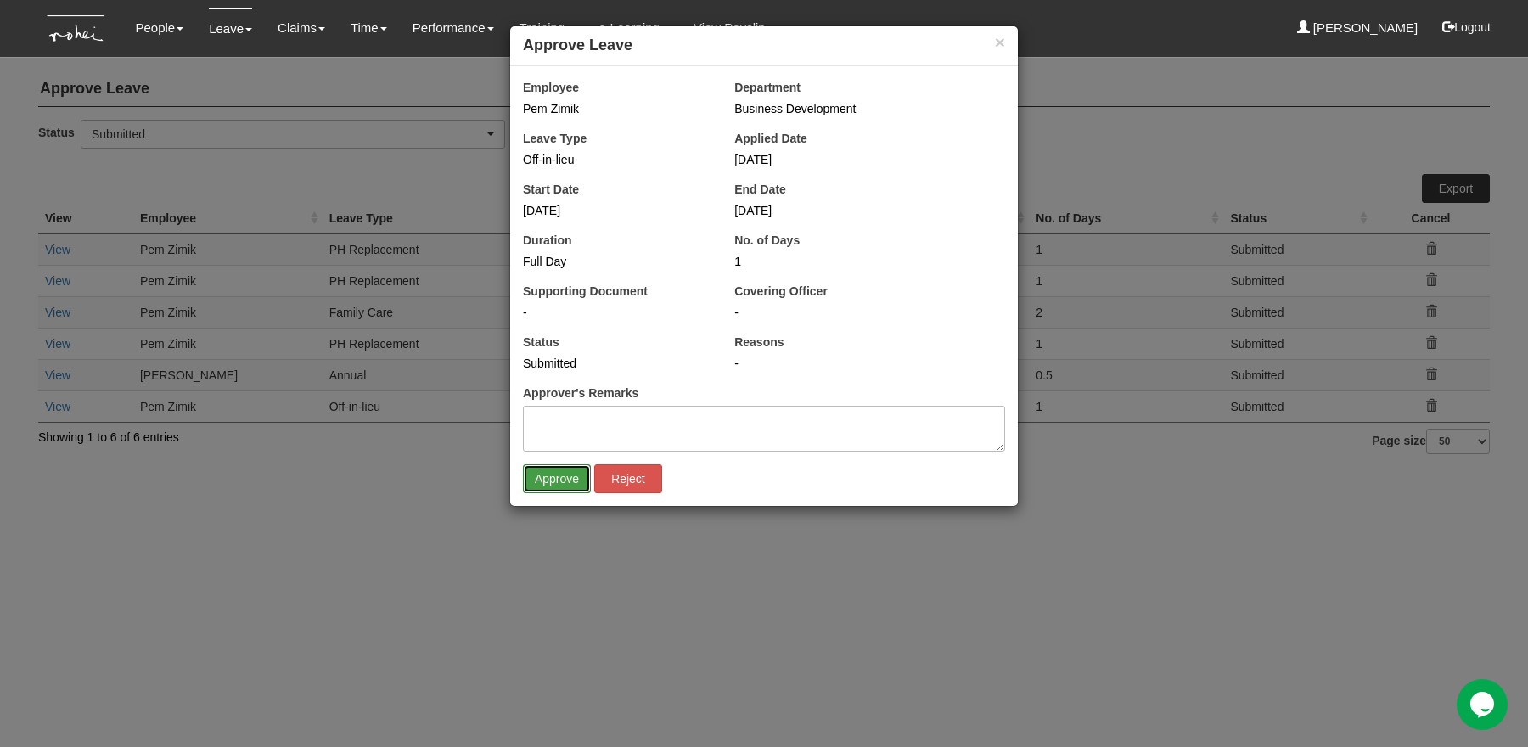
click at [545, 490] on input "Approve" at bounding box center [557, 478] width 68 height 29
select select "50"
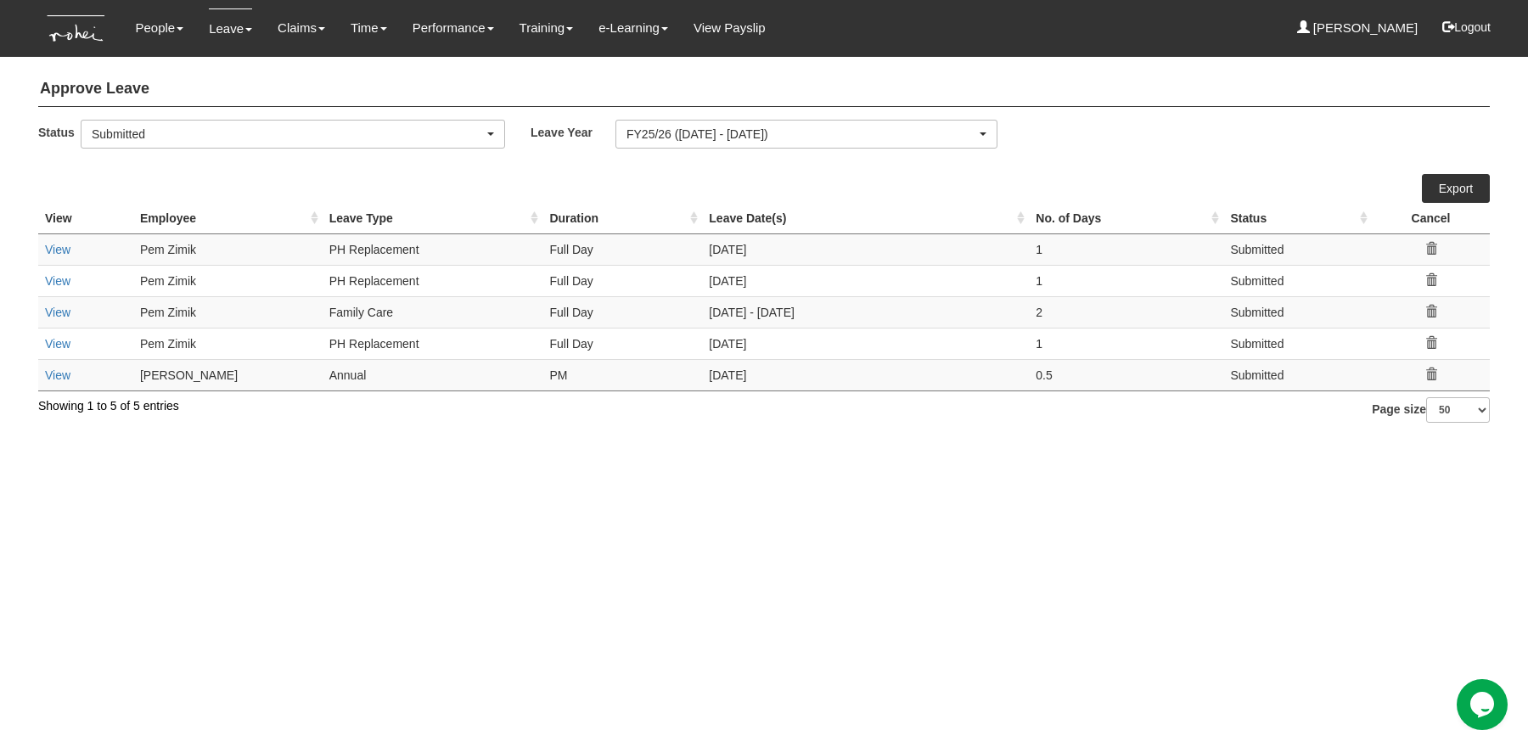
select select "50"
